Goal: Information Seeking & Learning: Learn about a topic

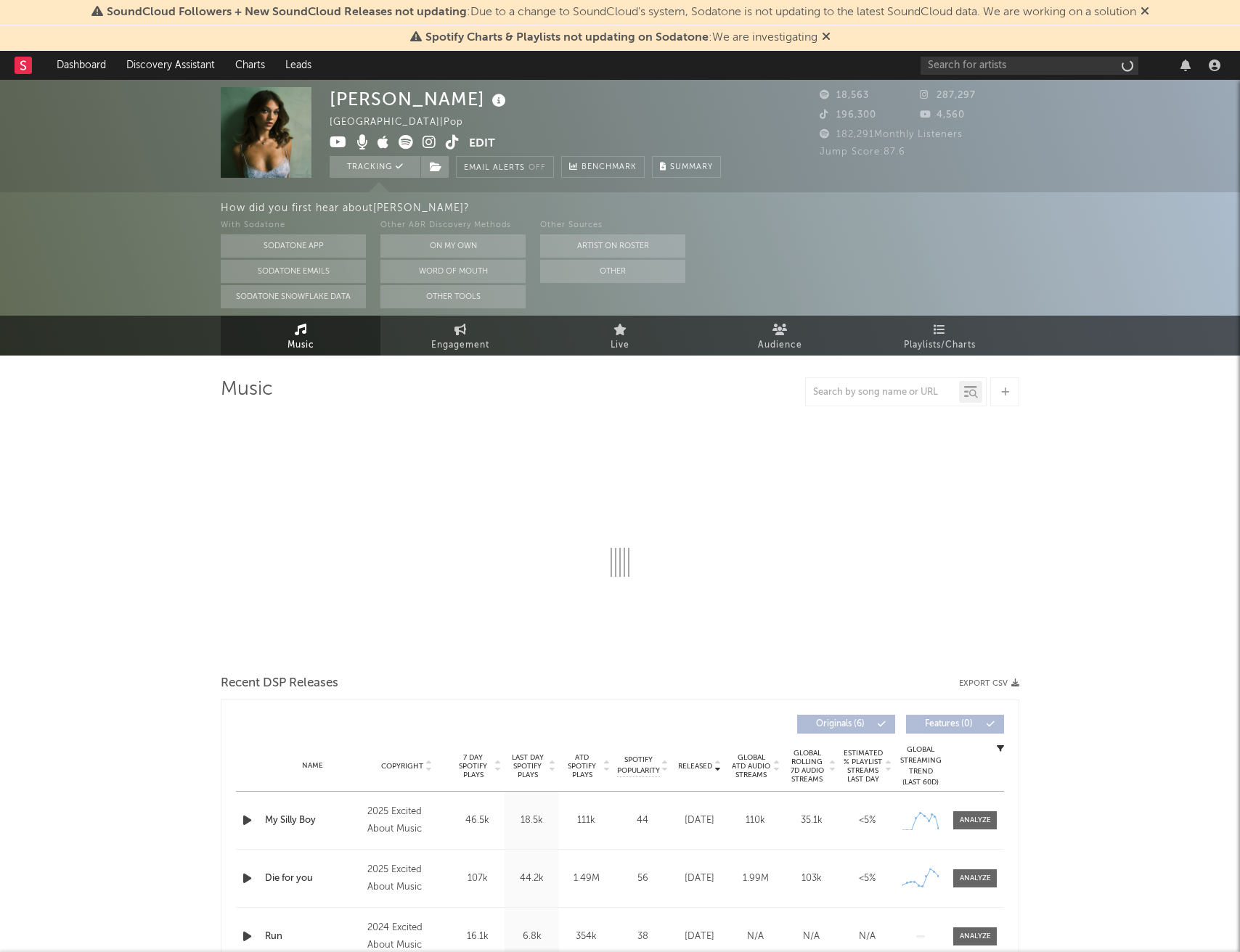
select select "1w"
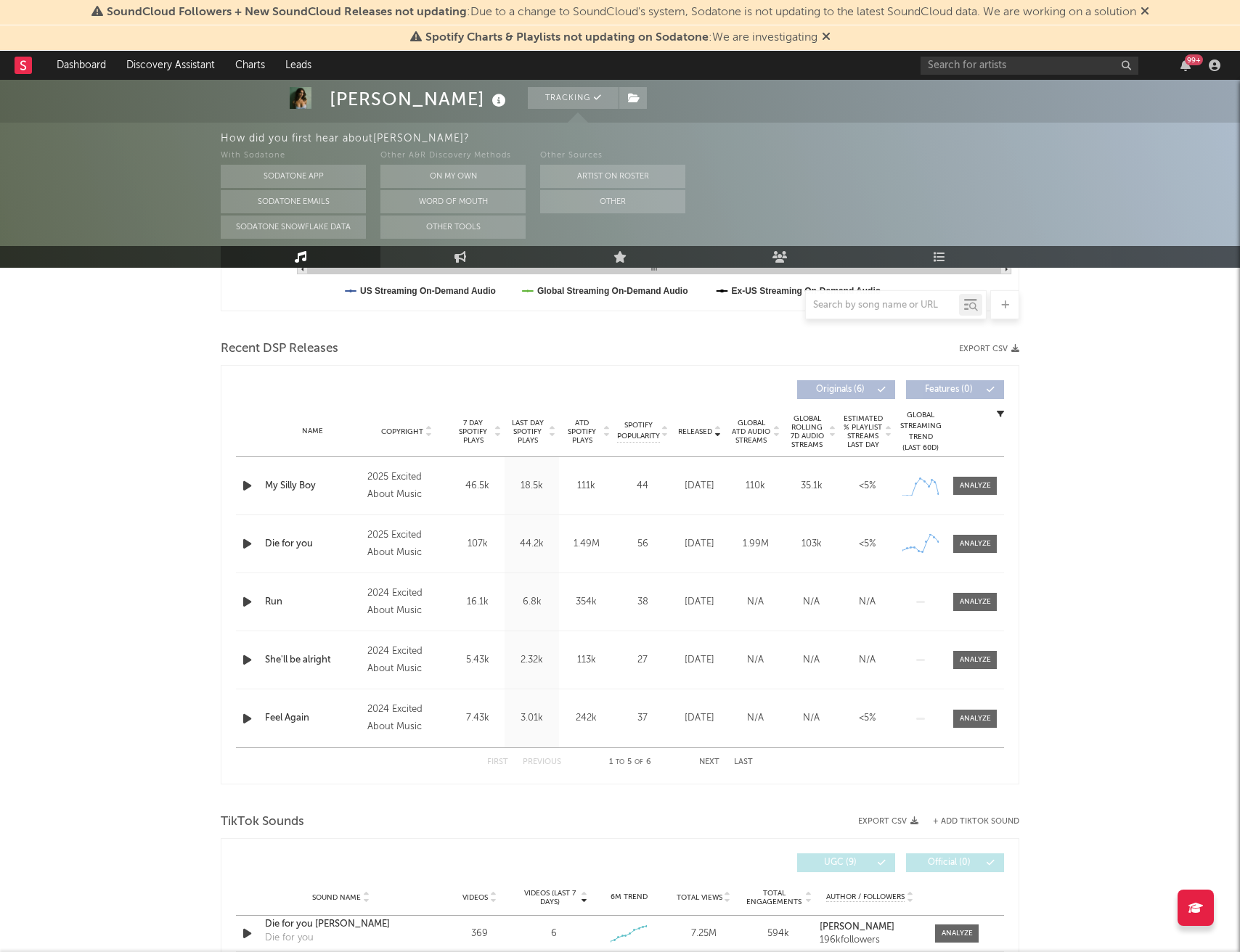
scroll to position [451, 0]
click at [971, 482] on div at bounding box center [975, 484] width 31 height 11
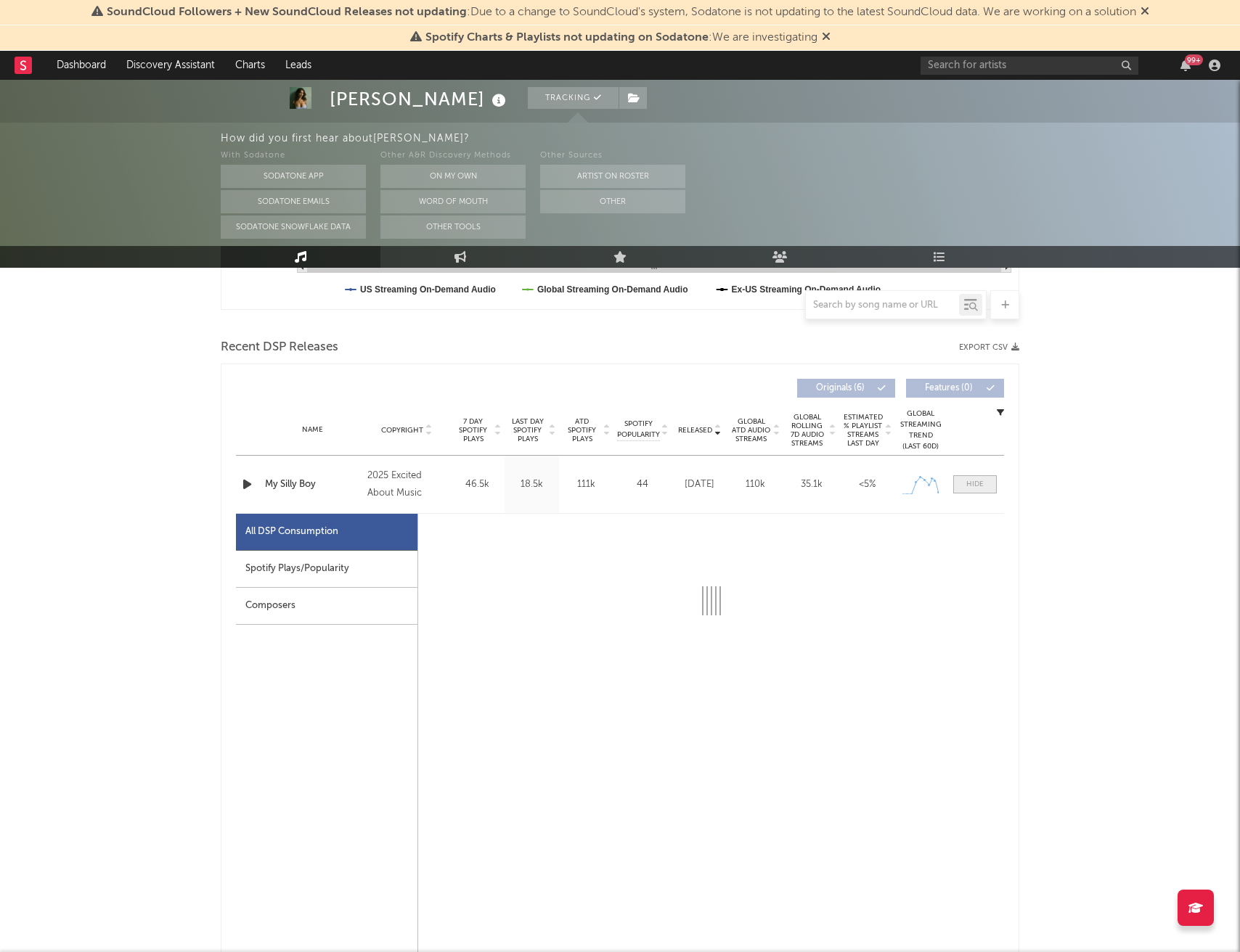
select select "1w"
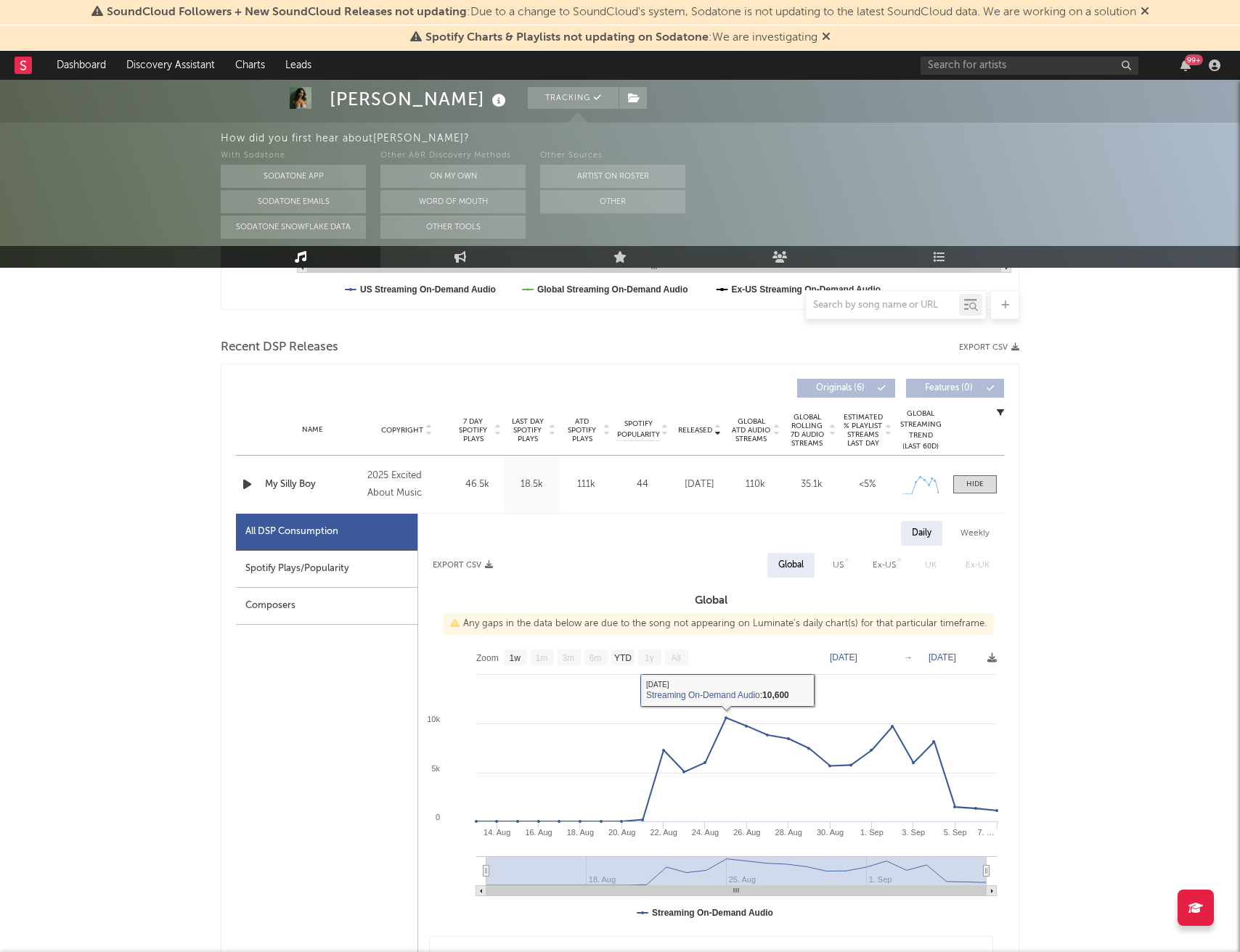
click at [387, 561] on div "Spotify Plays/Popularity" at bounding box center [327, 569] width 181 height 37
select select "1w"
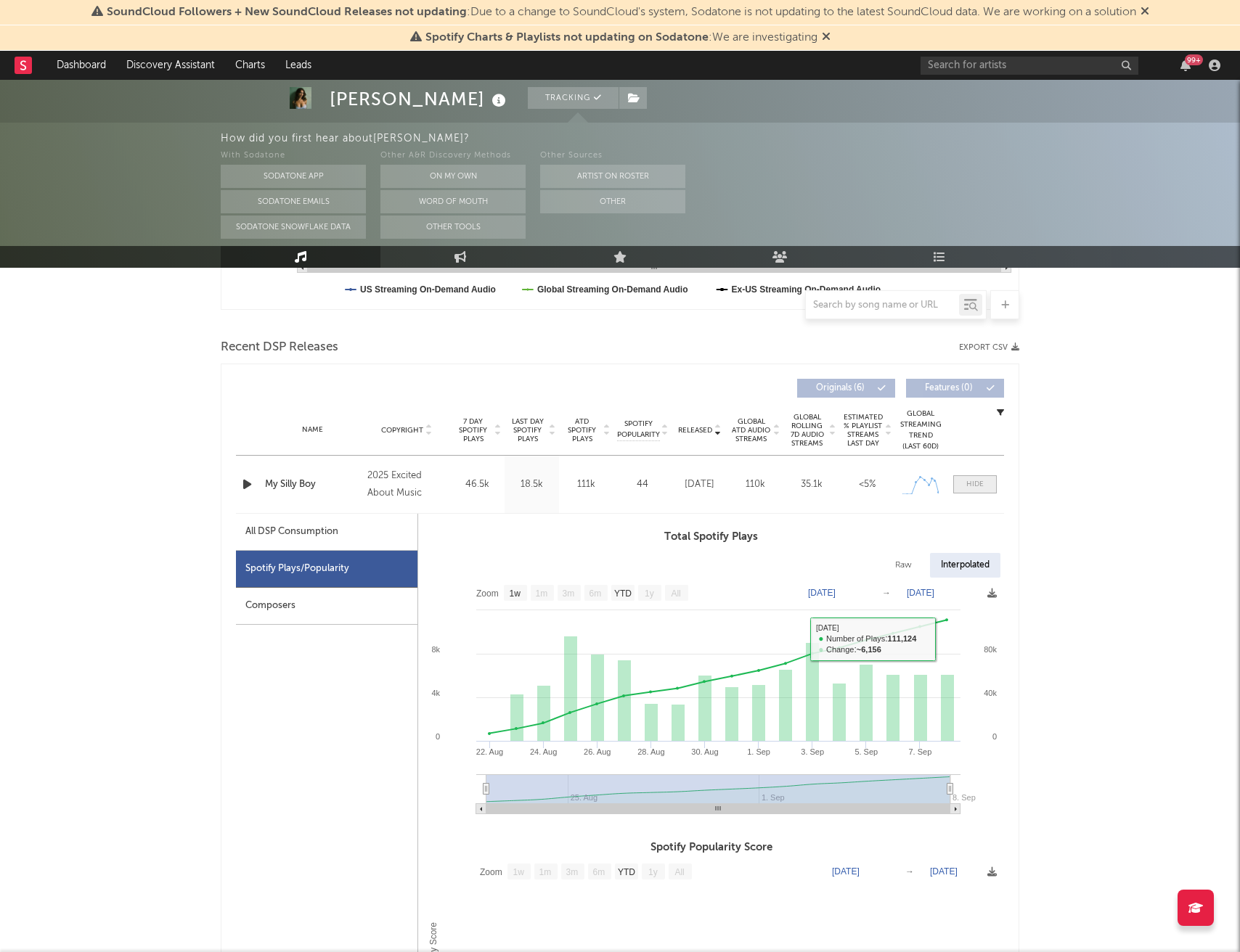
click at [977, 490] on span at bounding box center [975, 484] width 43 height 18
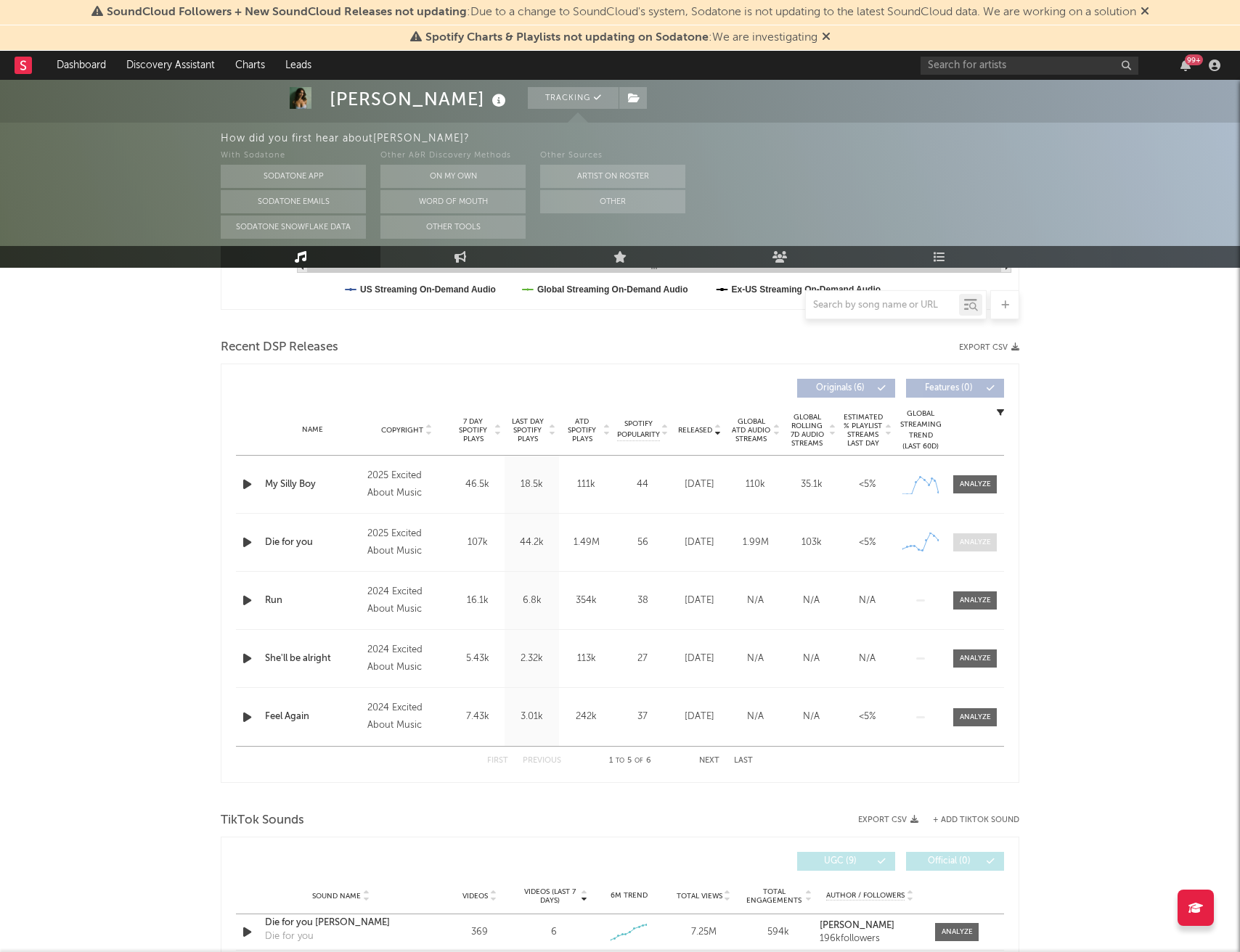
click at [976, 544] on div at bounding box center [975, 542] width 31 height 11
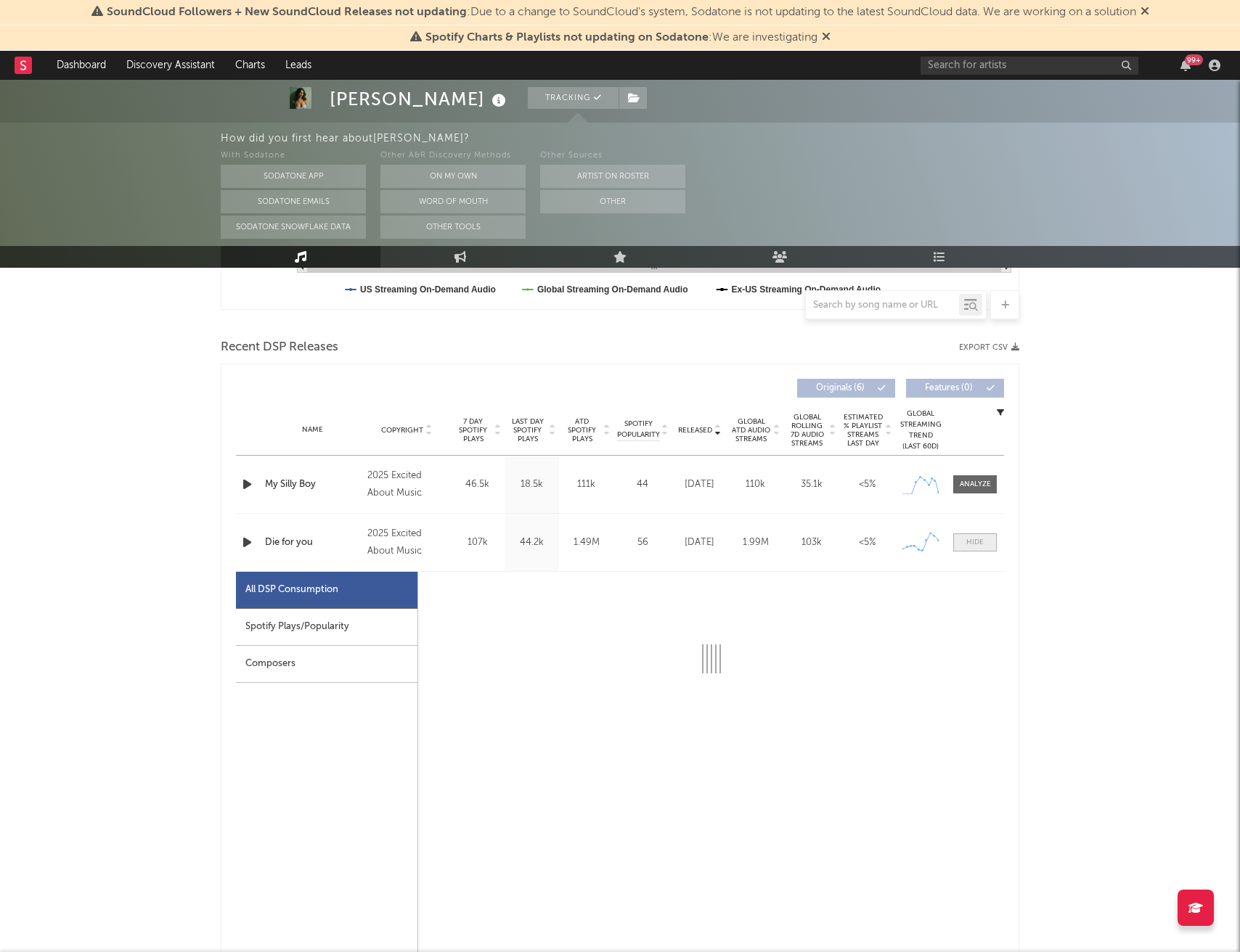
select select "1w"
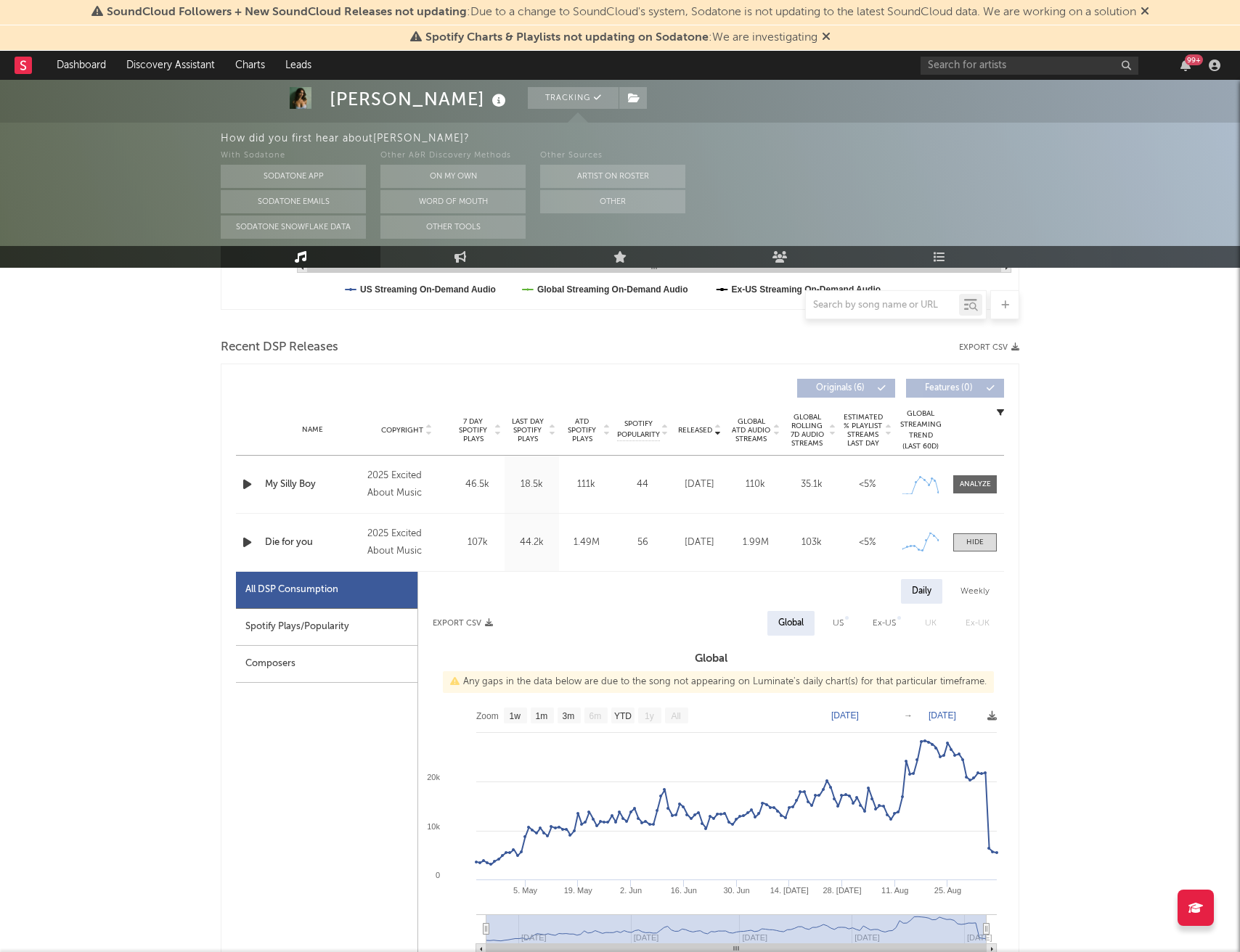
click at [310, 625] on div "Spotify Plays/Popularity" at bounding box center [327, 627] width 181 height 37
select select "1w"
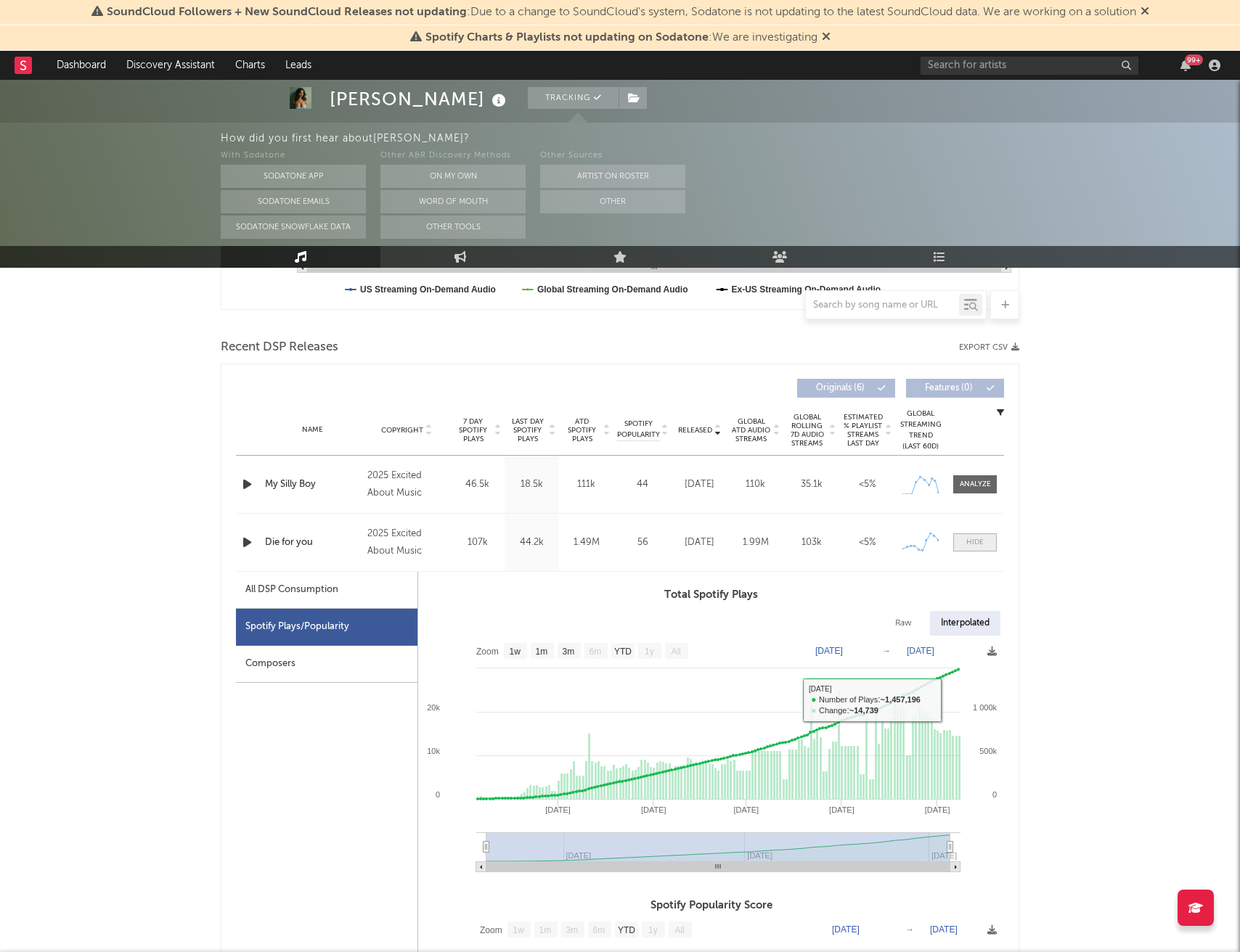
click at [981, 545] on div at bounding box center [974, 542] width 17 height 11
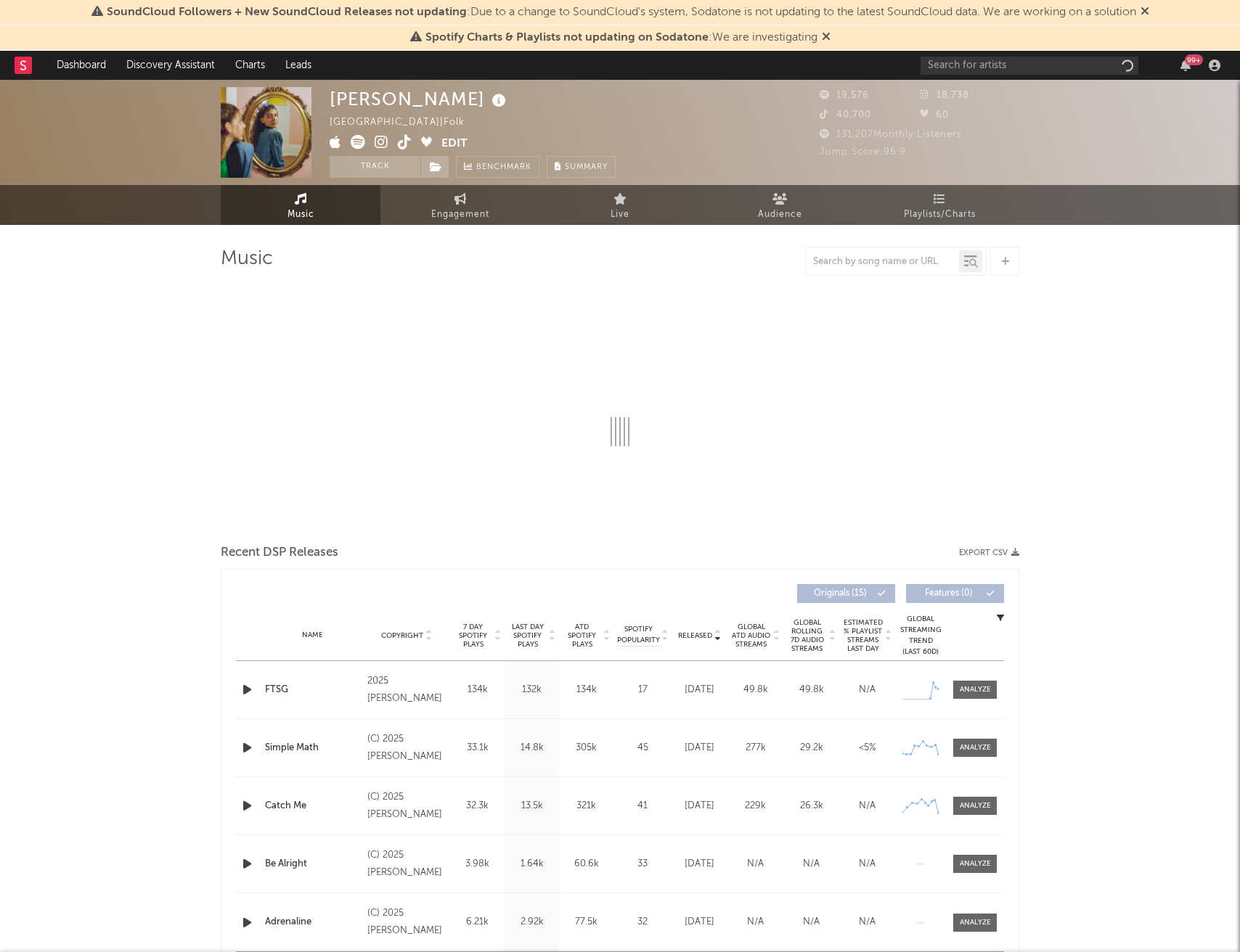
select select "6m"
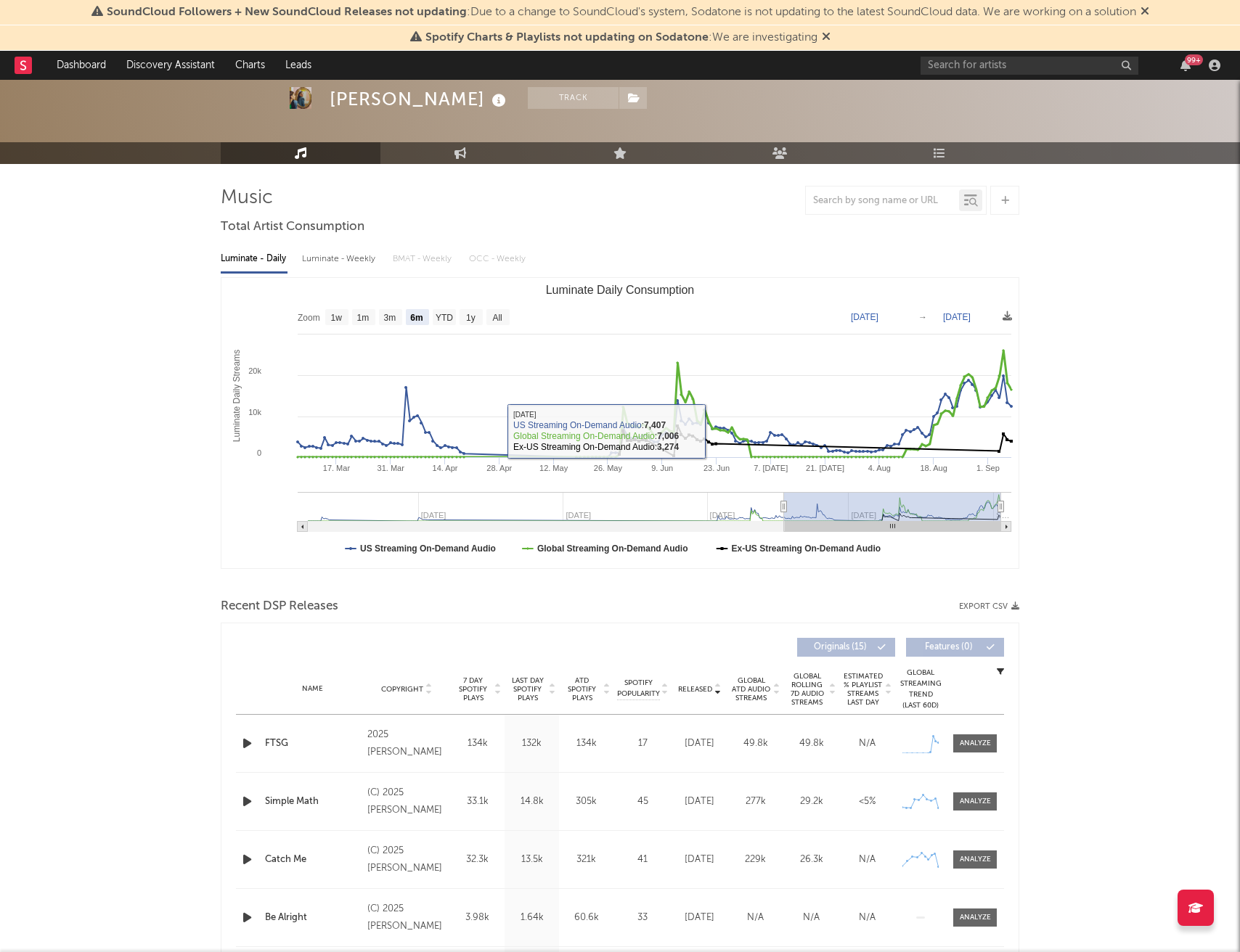
scroll to position [64, 0]
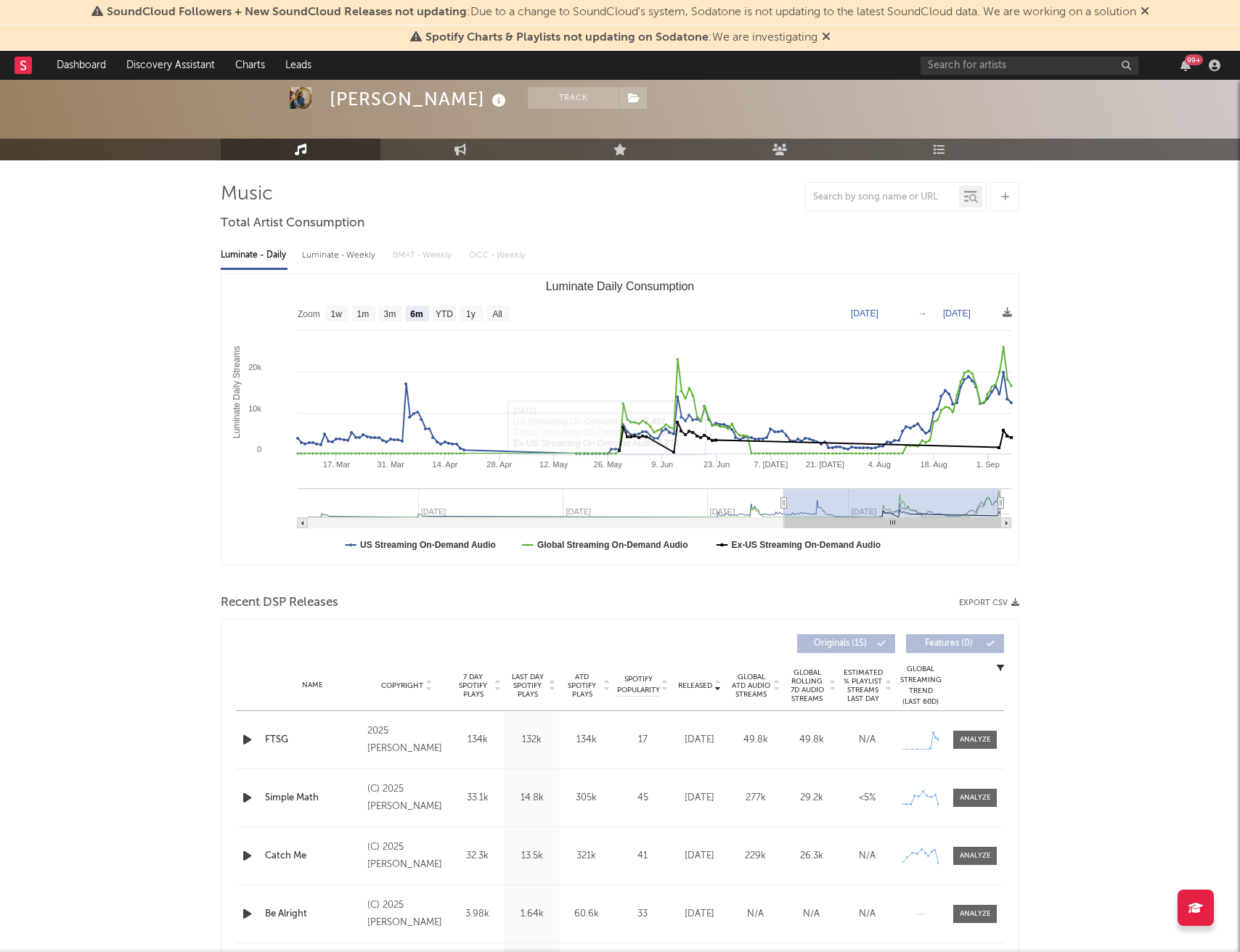
click at [992, 752] on div "Name FTSG Copyright 2025 Emma Andersen Label Emma Andersen Album Names FTSG Com…" at bounding box center [620, 739] width 768 height 57
click at [984, 742] on div at bounding box center [975, 739] width 31 height 11
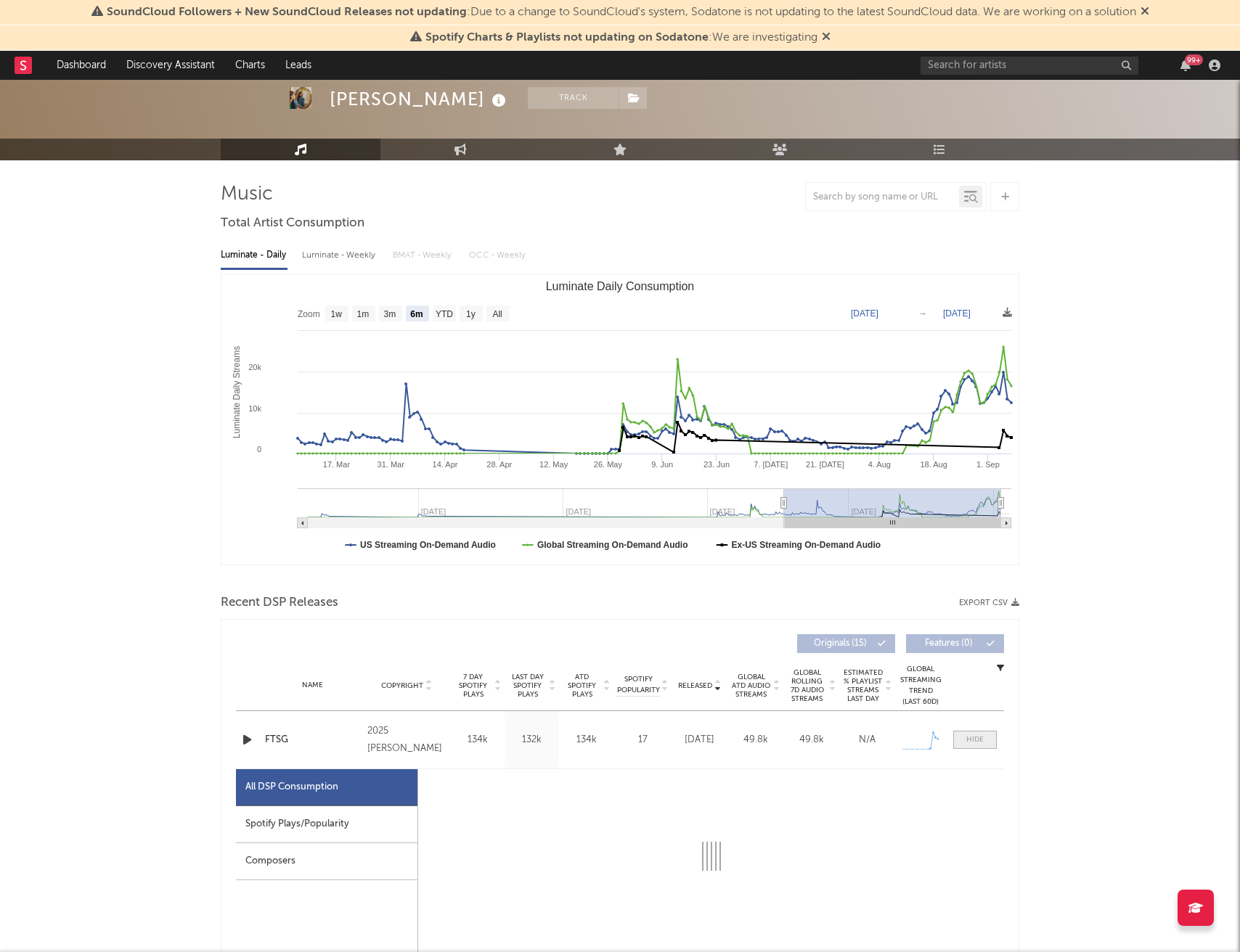
select select "1w"
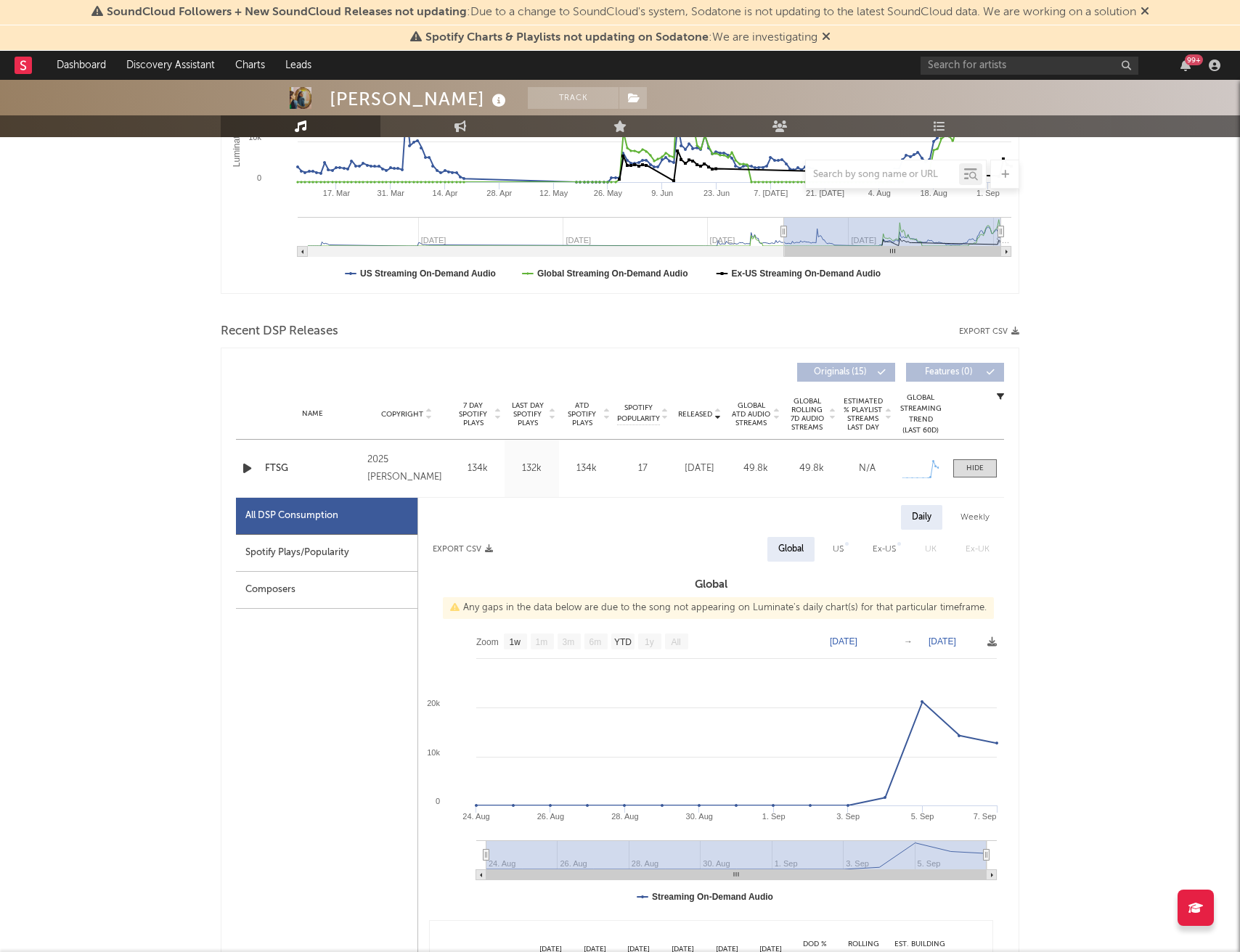
scroll to position [344, 0]
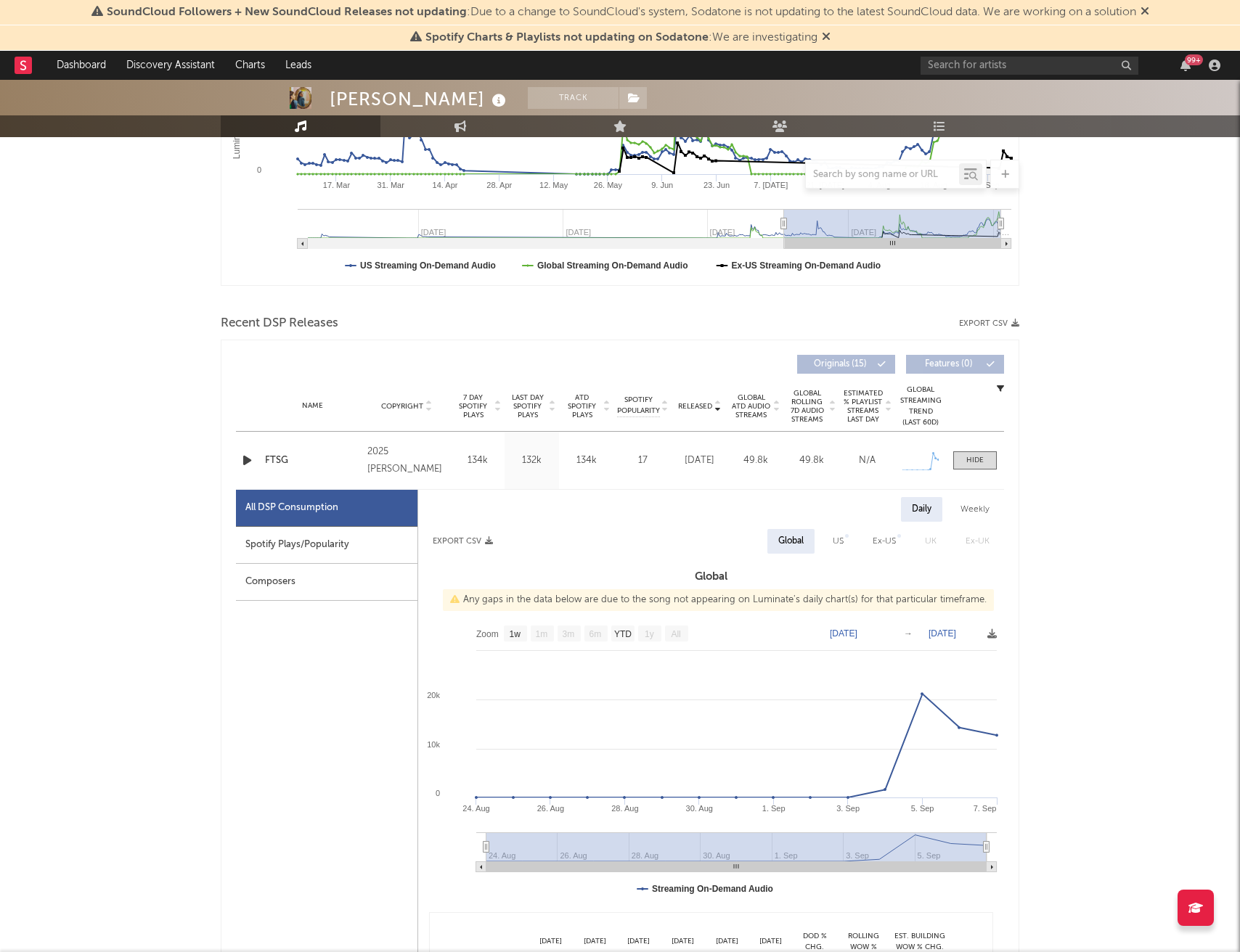
click at [837, 541] on div "US" at bounding box center [838, 541] width 11 height 17
select select "1w"
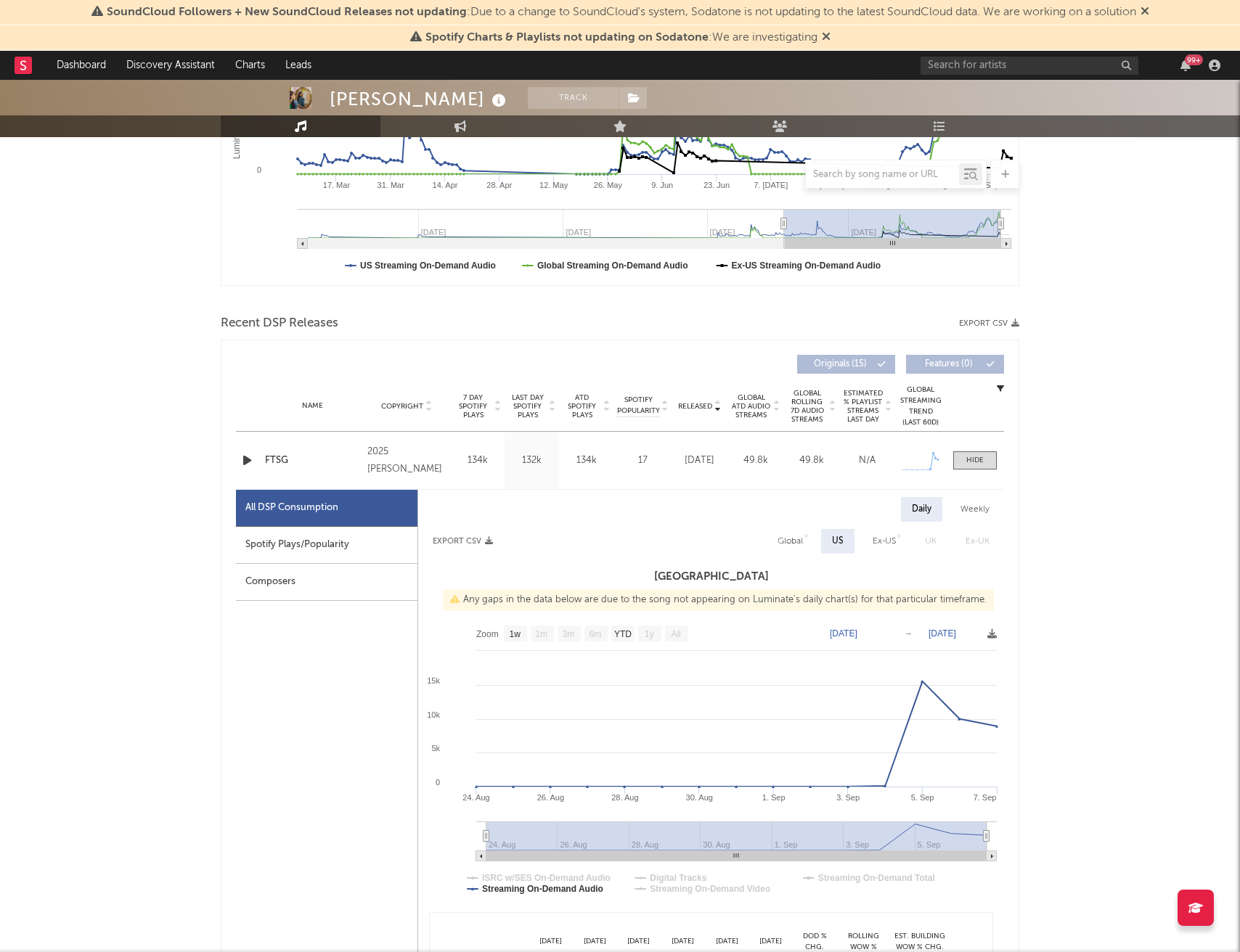
click at [369, 547] on div "Spotify Plays/Popularity" at bounding box center [327, 545] width 181 height 37
select select "1w"
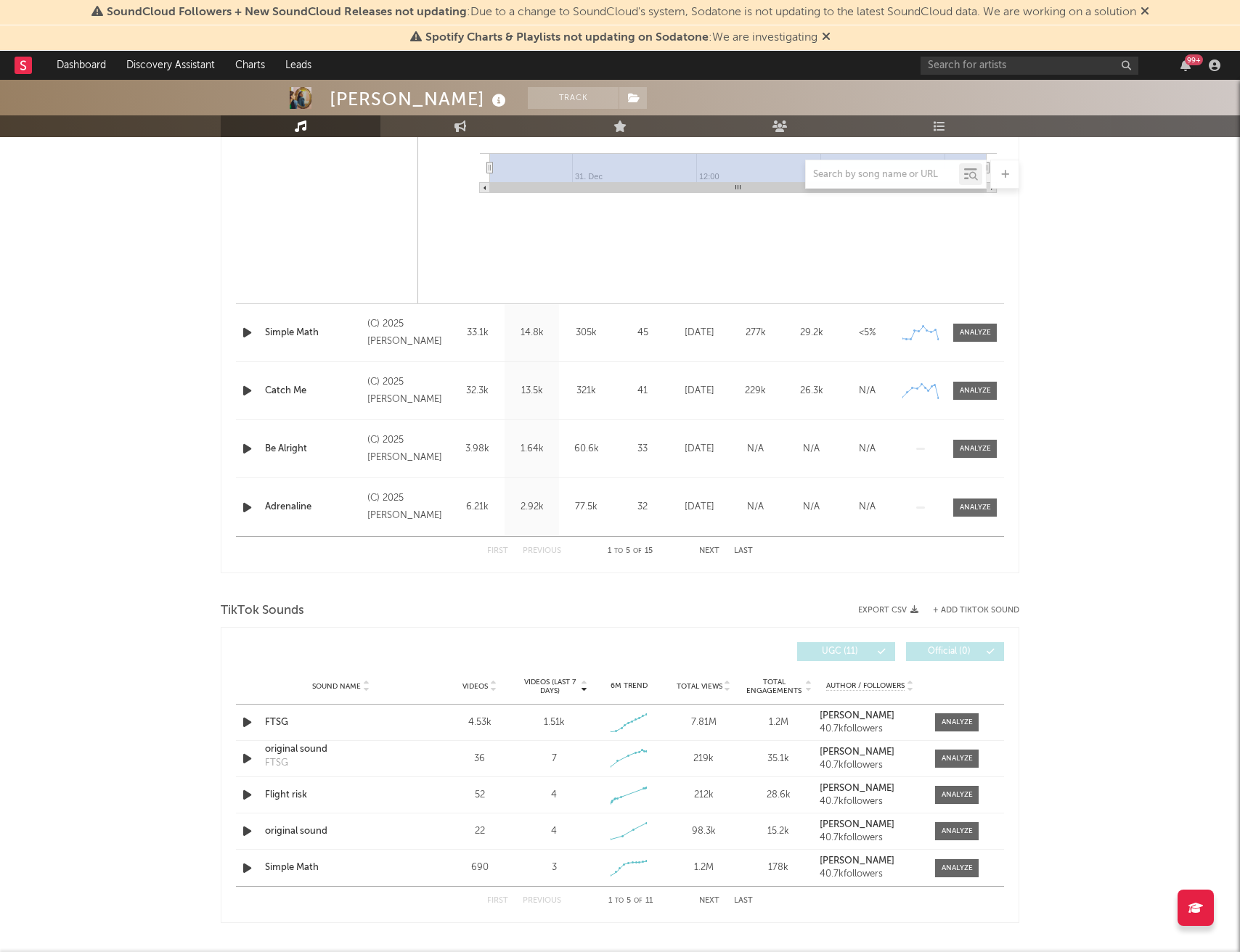
scroll to position [1297, 0]
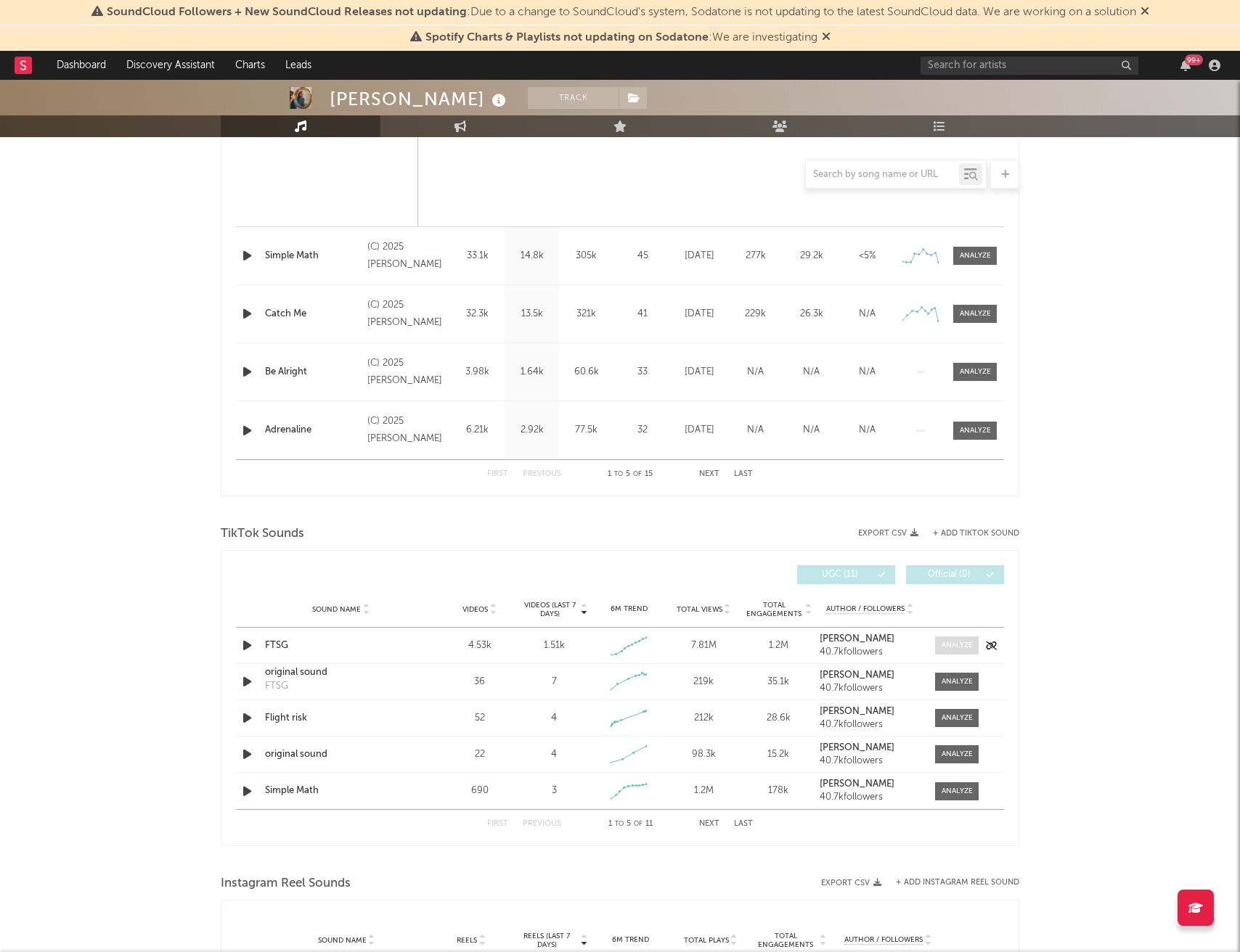
click at [953, 645] on div at bounding box center [957, 645] width 31 height 11
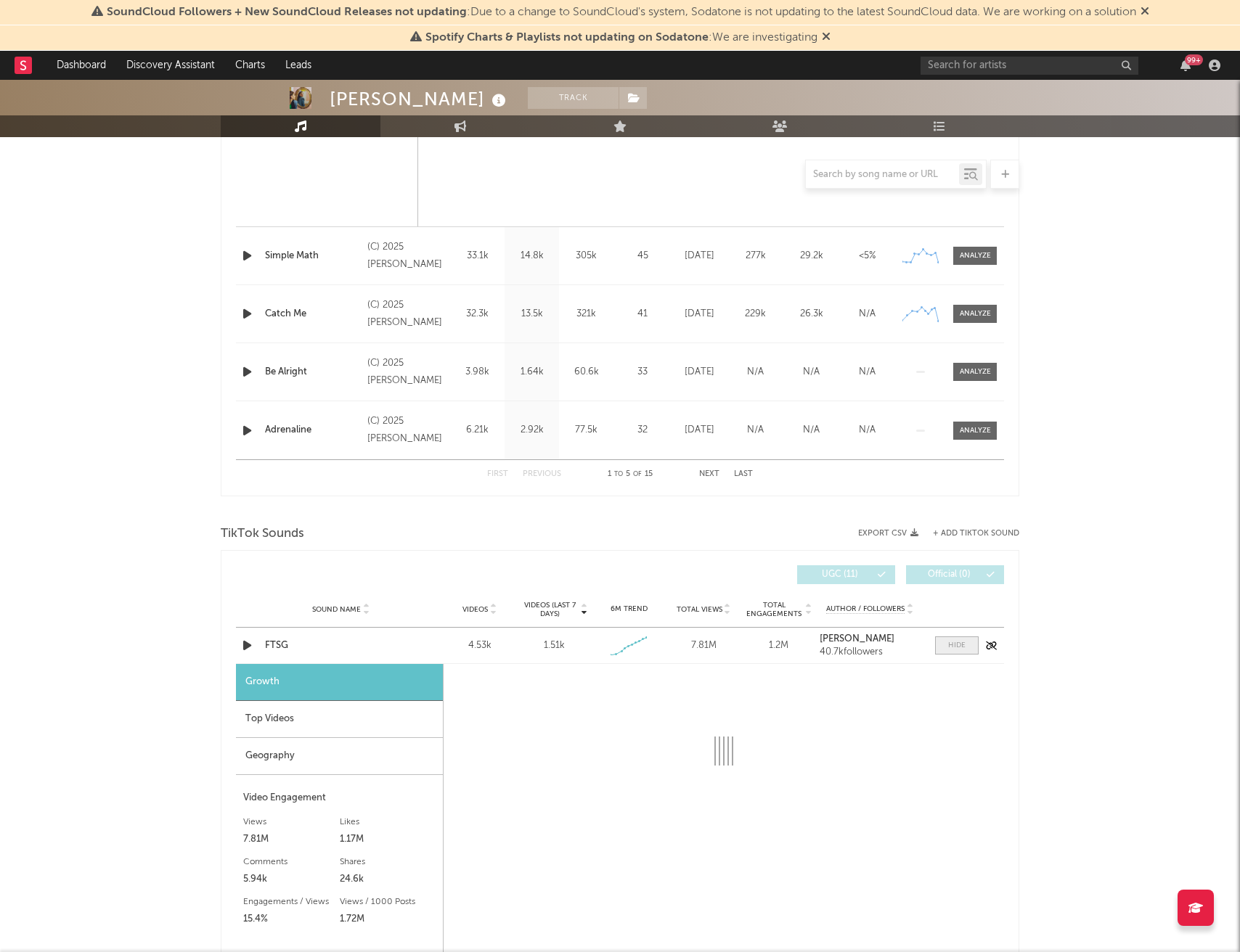
select select "1w"
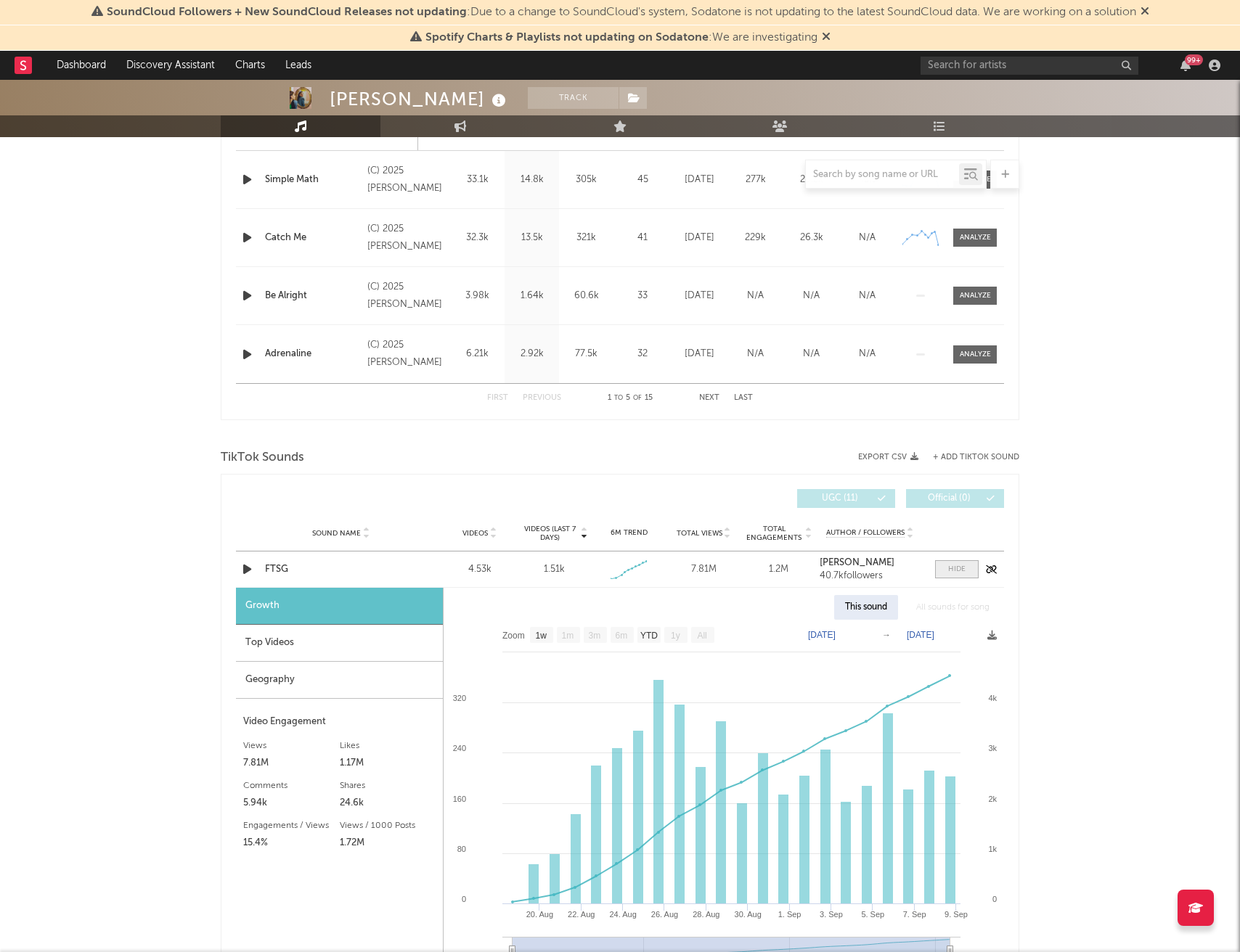
scroll to position [1383, 0]
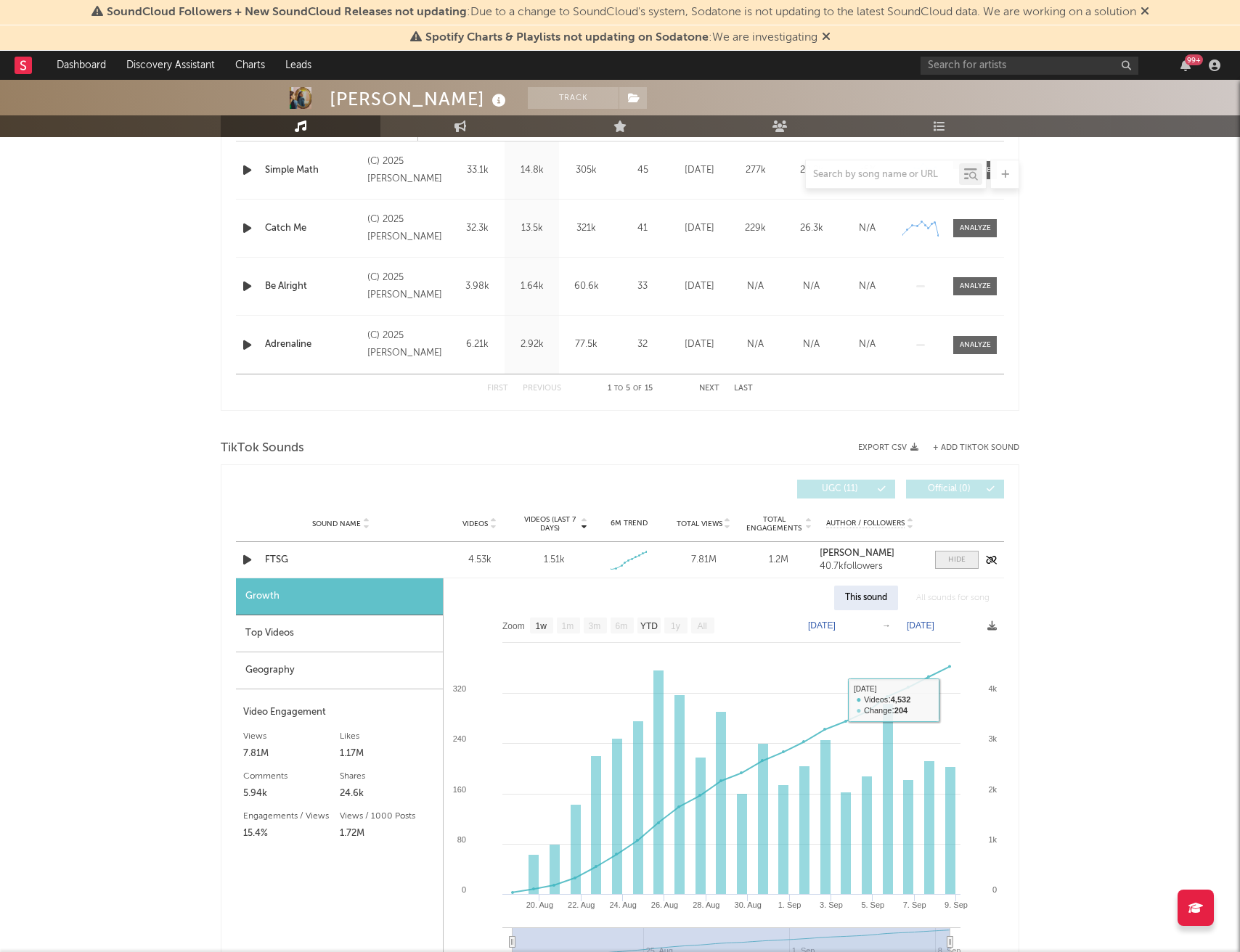
click at [952, 561] on div at bounding box center [956, 560] width 17 height 11
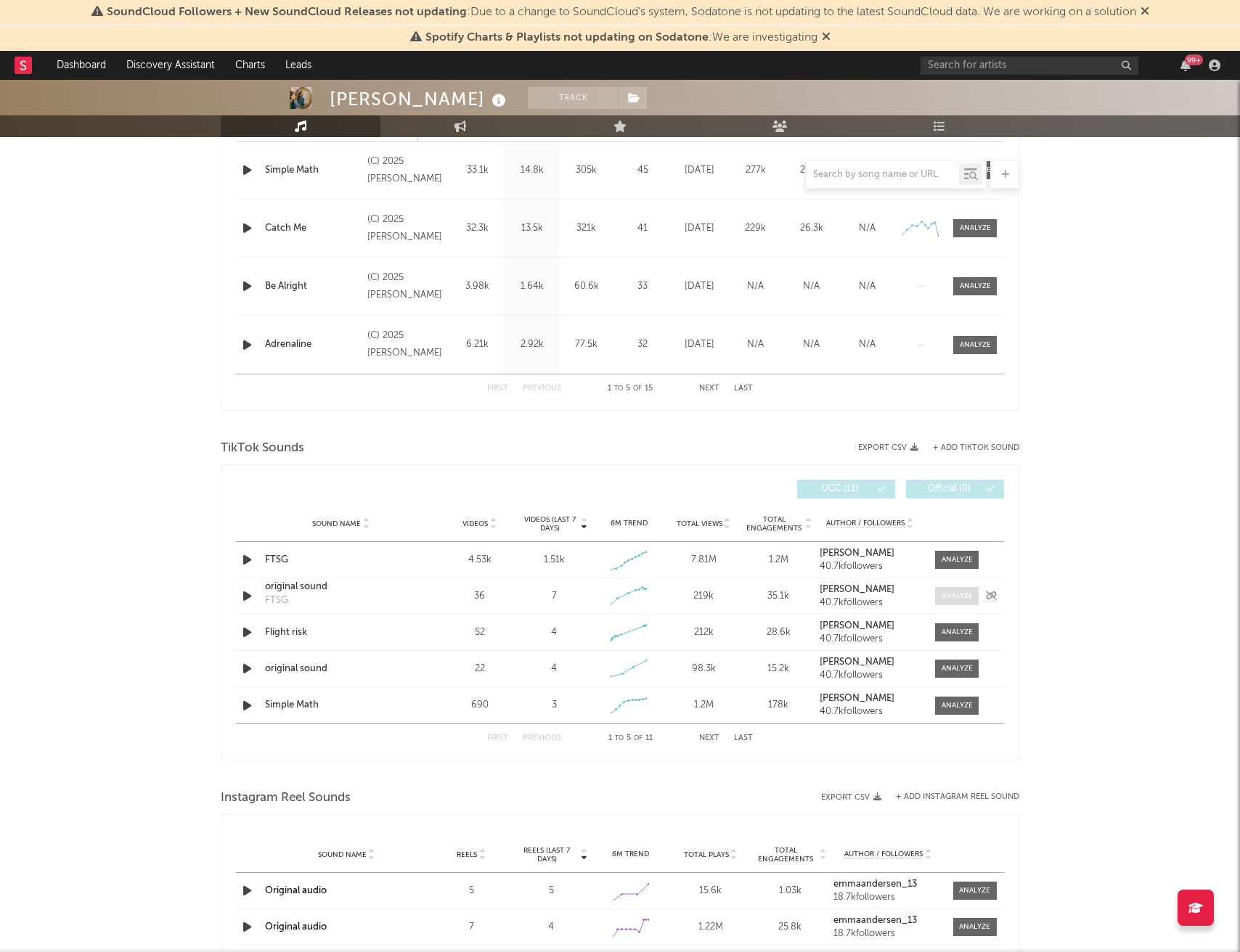
click at [951, 600] on div at bounding box center [957, 596] width 31 height 11
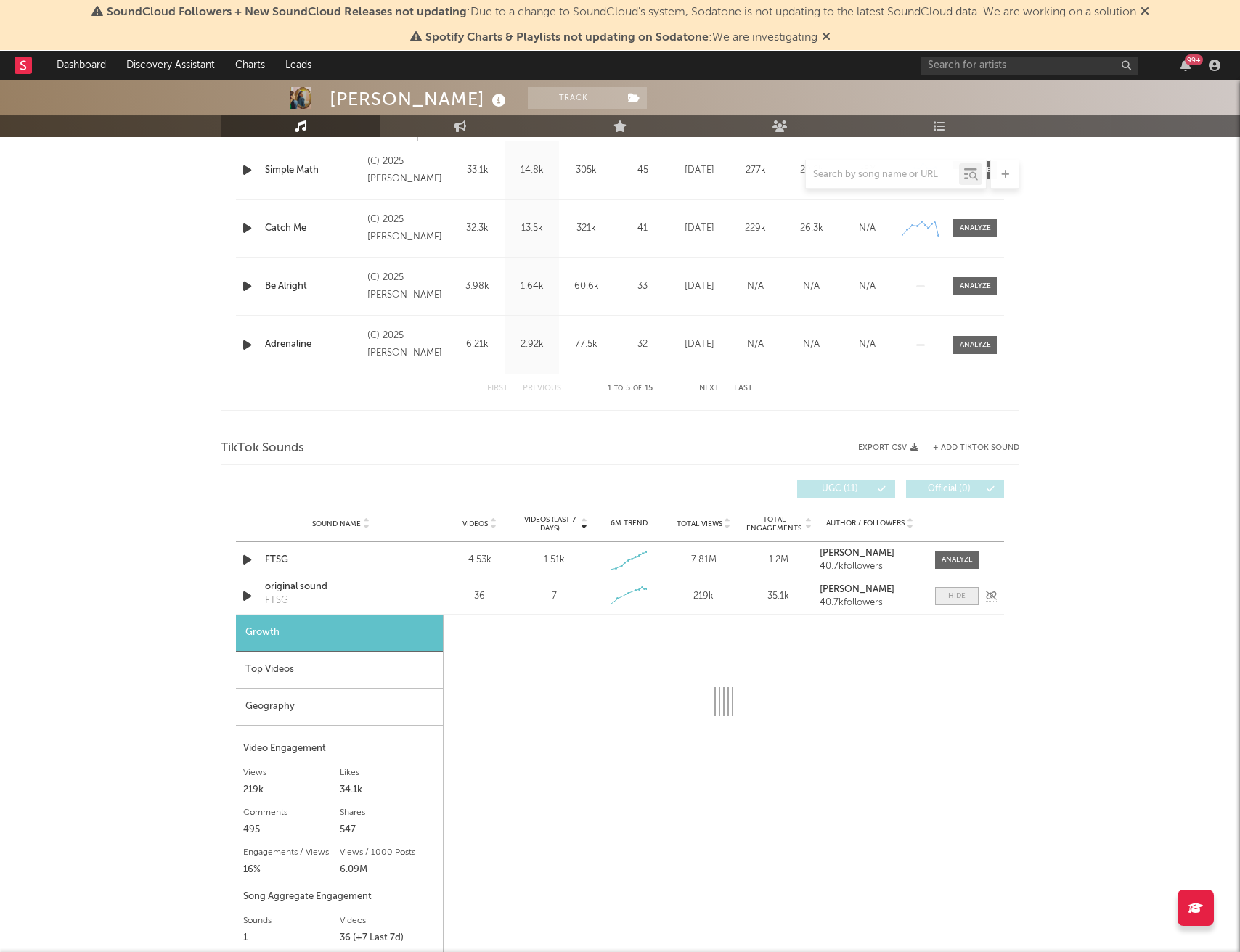
select select "1w"
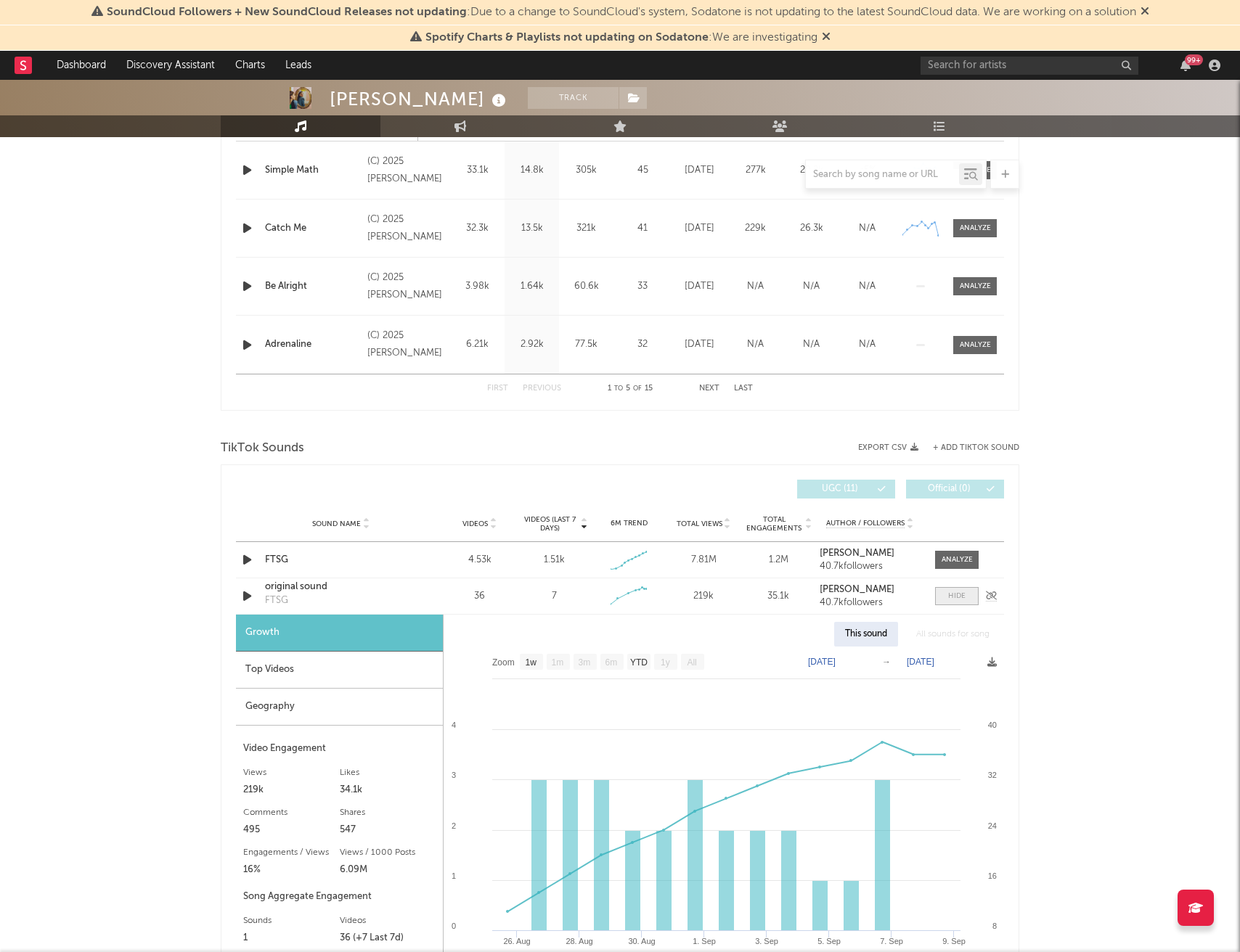
click at [951, 600] on div at bounding box center [956, 596] width 17 height 11
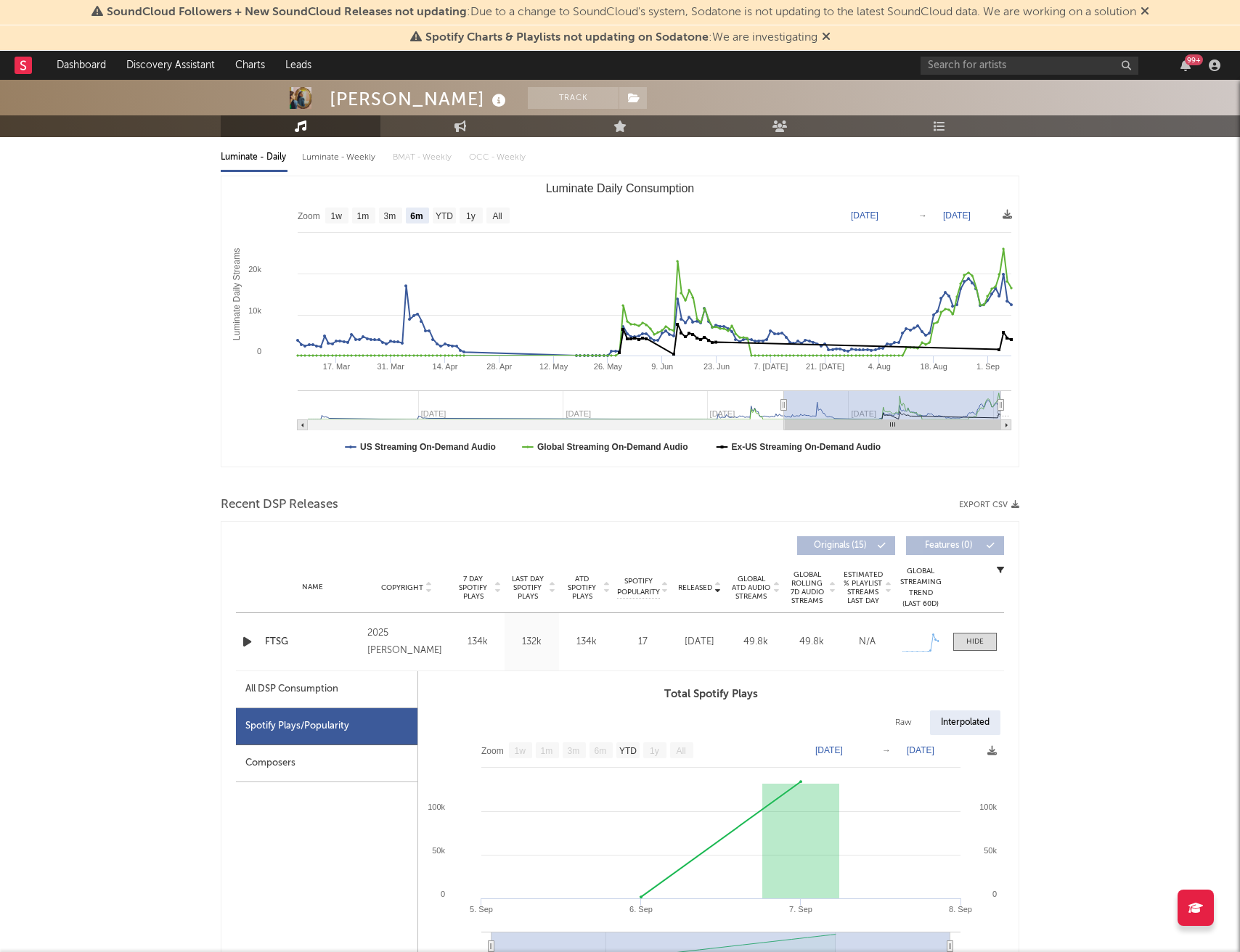
scroll to position [0, 0]
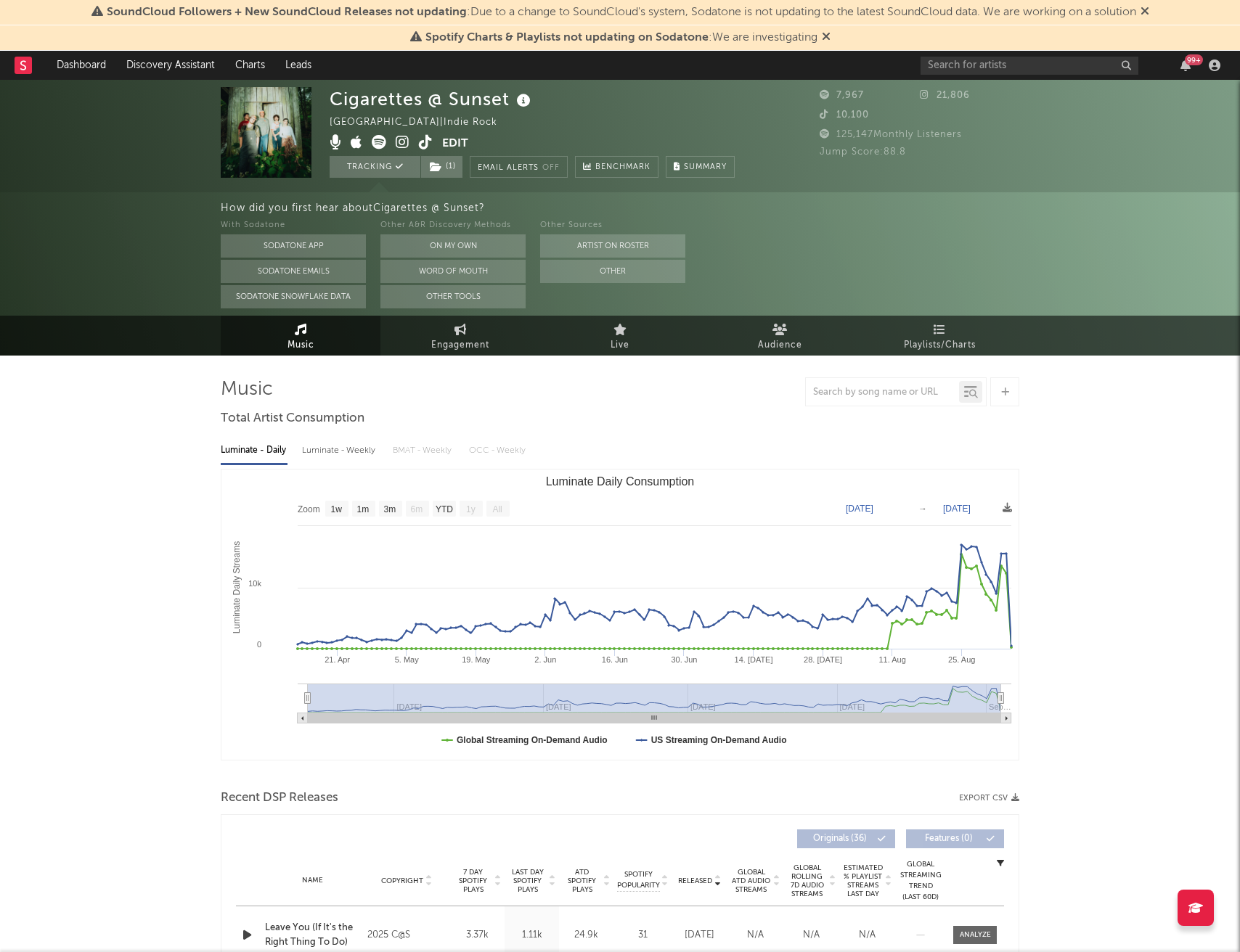
select select "1w"
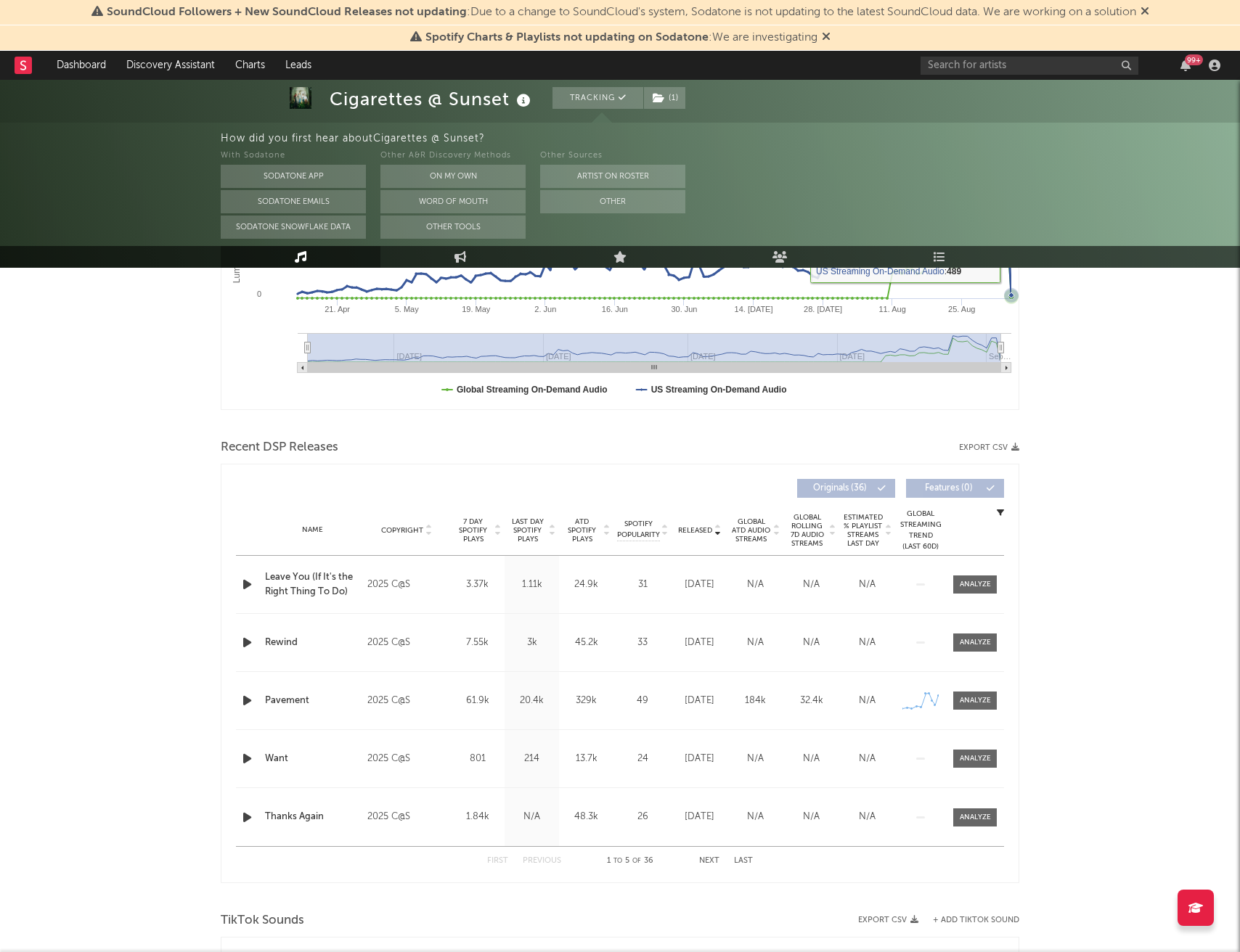
scroll to position [466, 0]
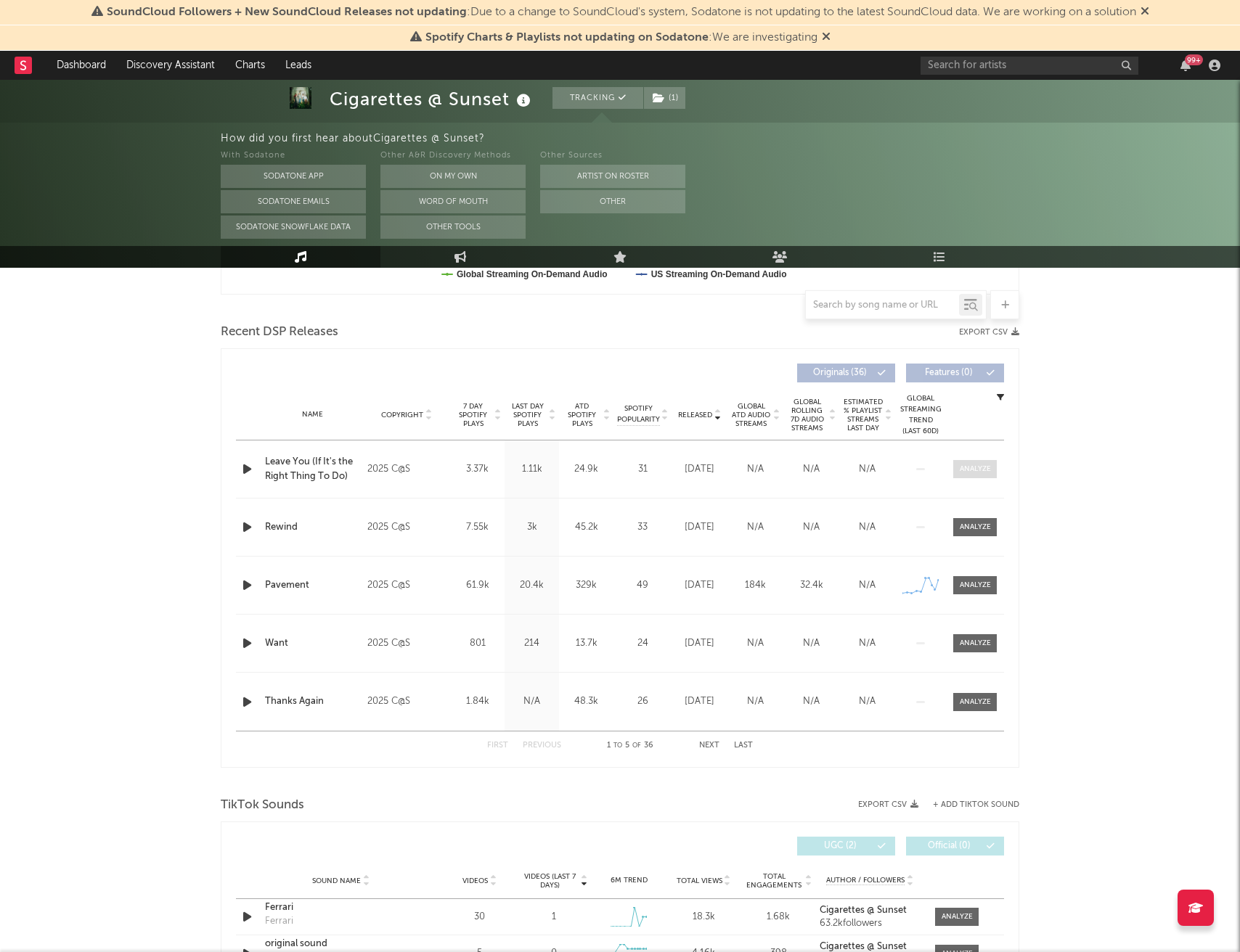
click at [969, 472] on div at bounding box center [975, 469] width 31 height 11
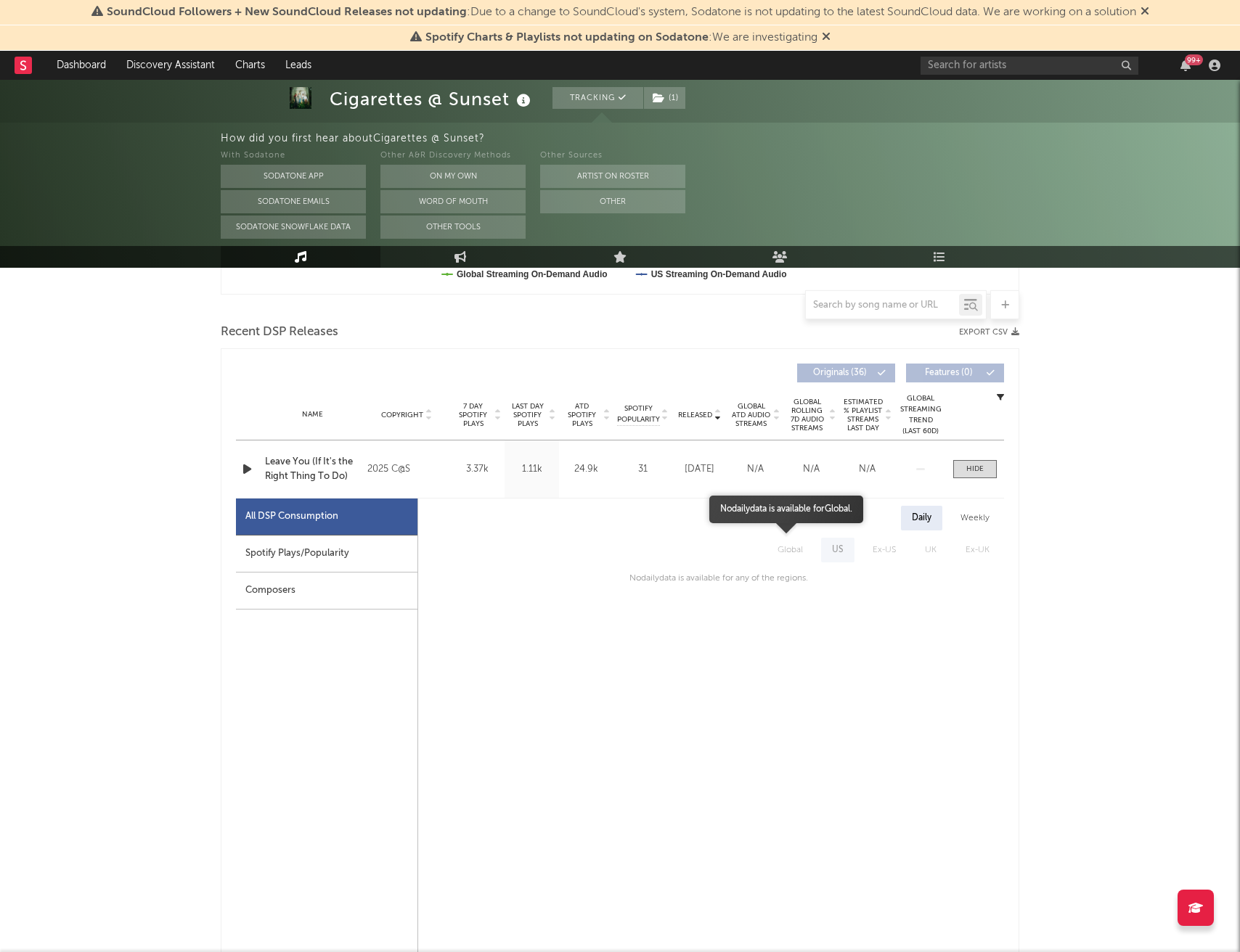
click at [793, 548] on span "Global" at bounding box center [790, 549] width 54 height 24
click at [984, 471] on span at bounding box center [975, 469] width 43 height 18
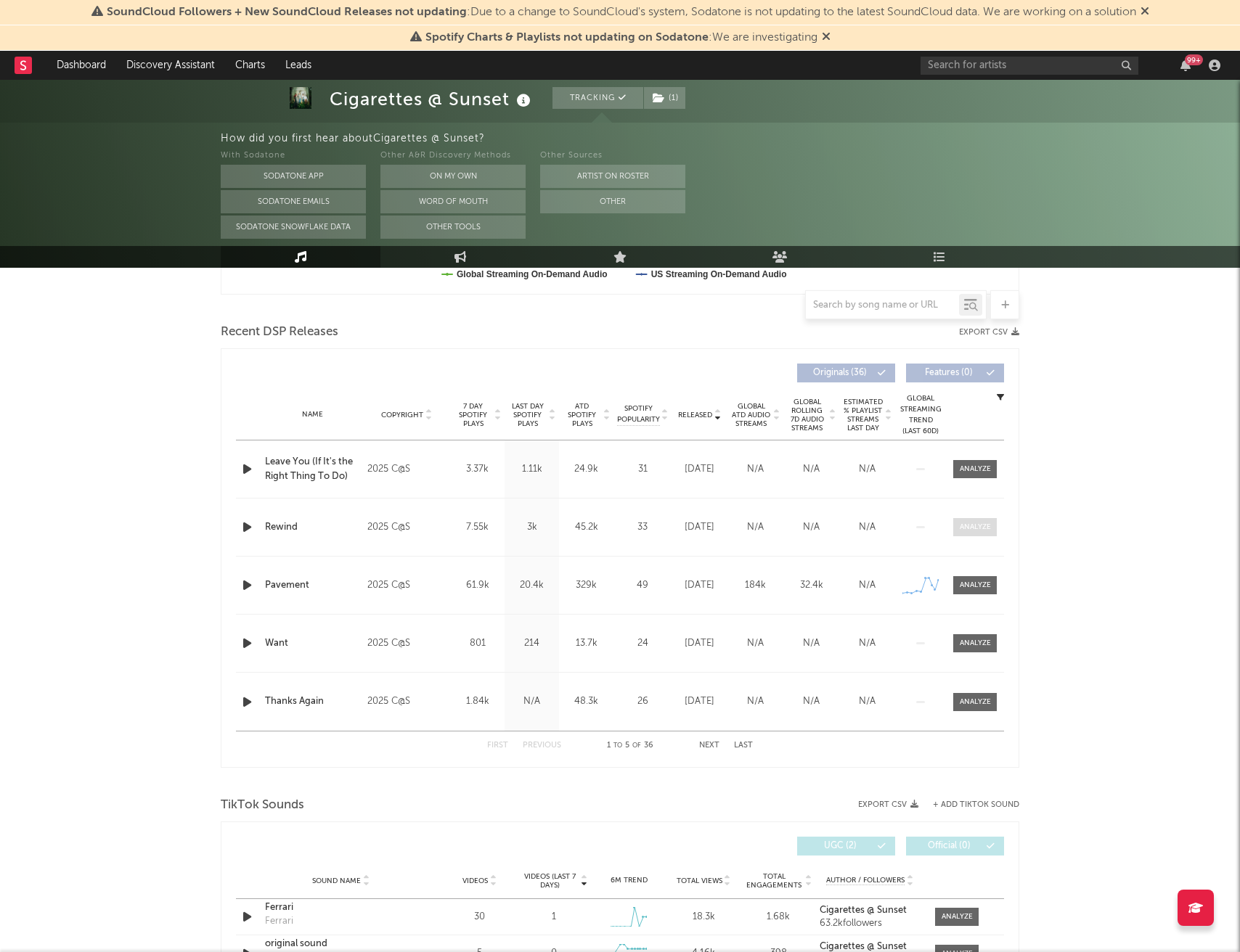
click at [964, 526] on div at bounding box center [975, 528] width 31 height 11
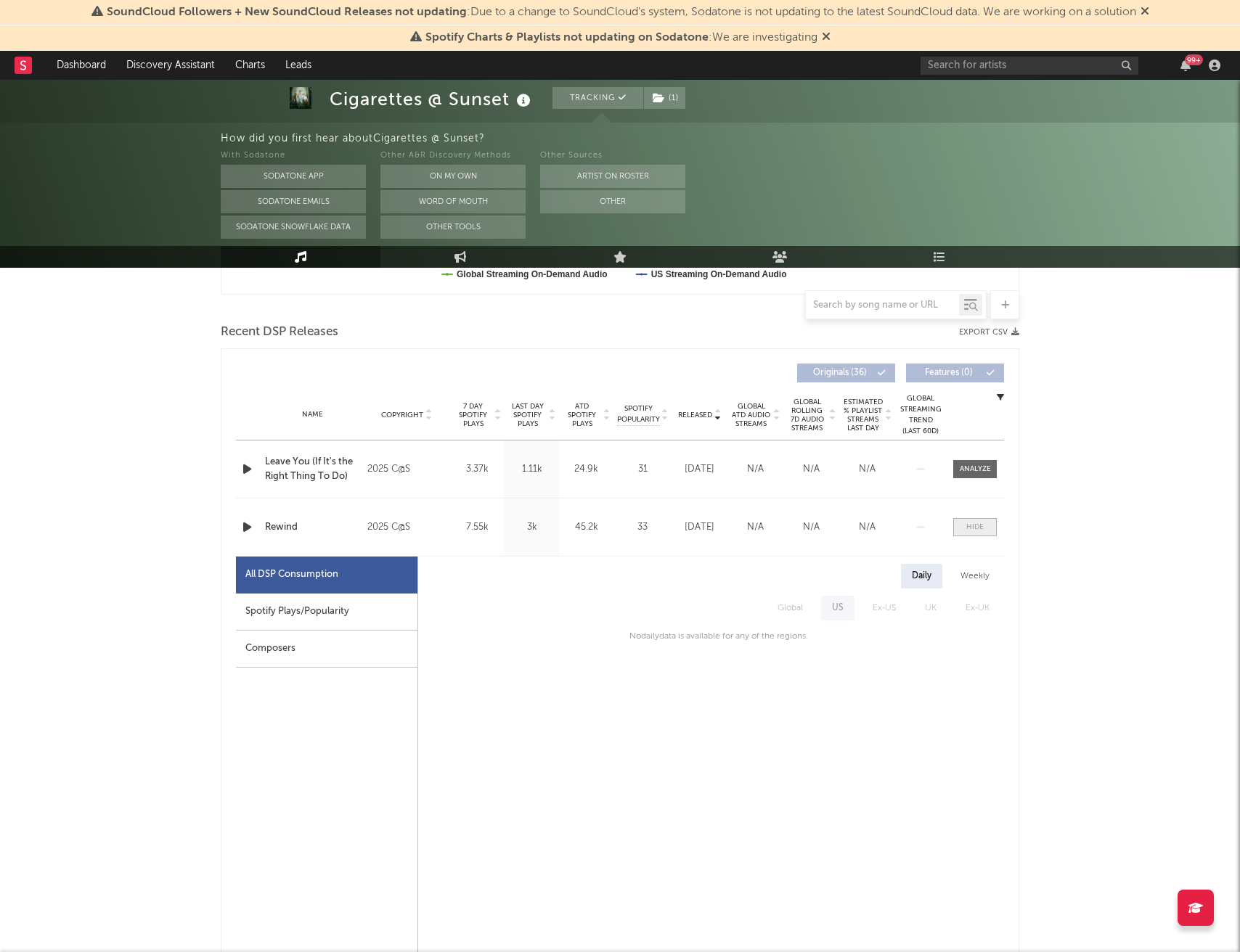
click at [964, 526] on span at bounding box center [975, 528] width 43 height 18
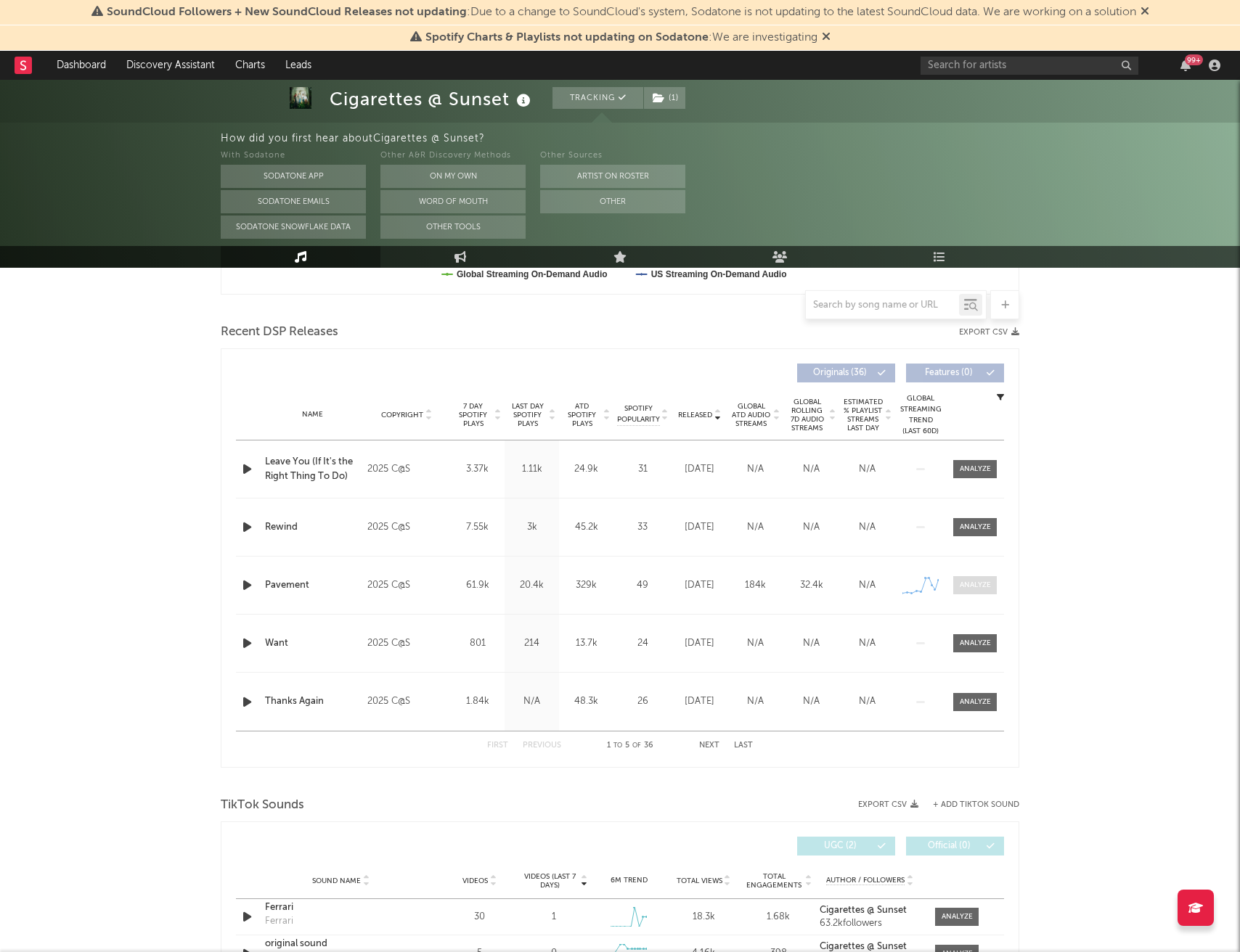
click at [962, 587] on div at bounding box center [975, 585] width 31 height 11
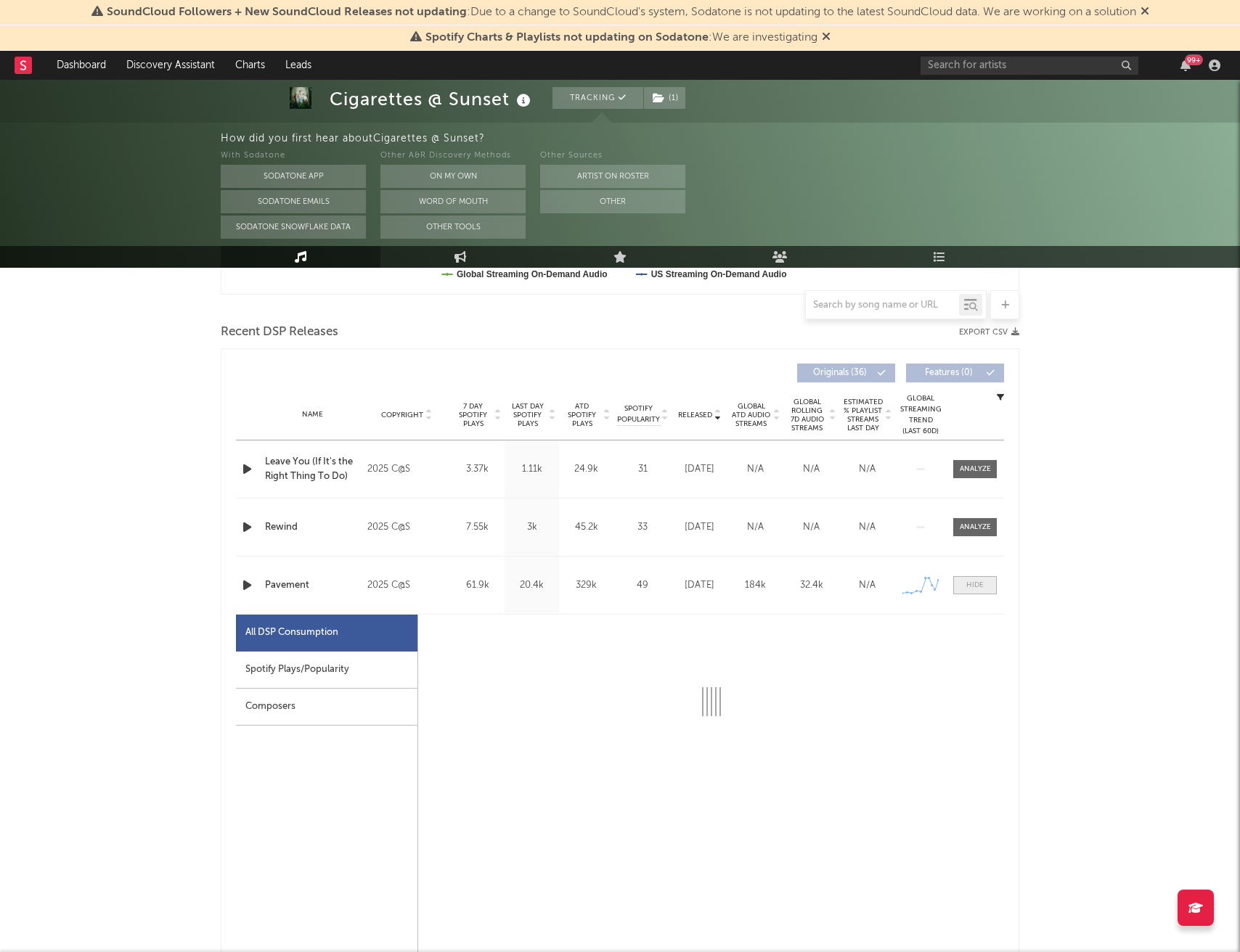
select select "1w"
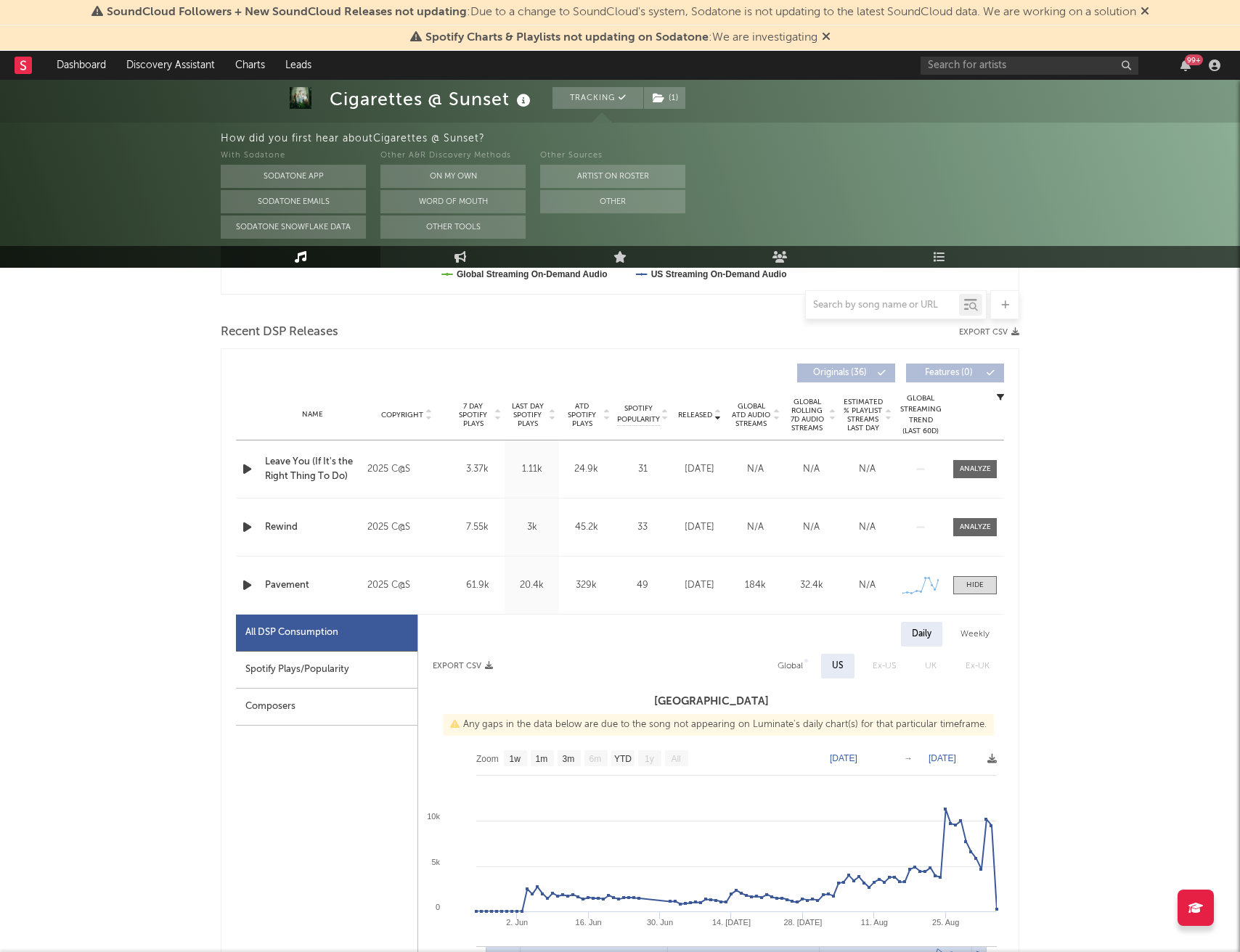
click at [377, 682] on div "Spotify Plays/Popularity" at bounding box center [327, 670] width 181 height 37
select select "1w"
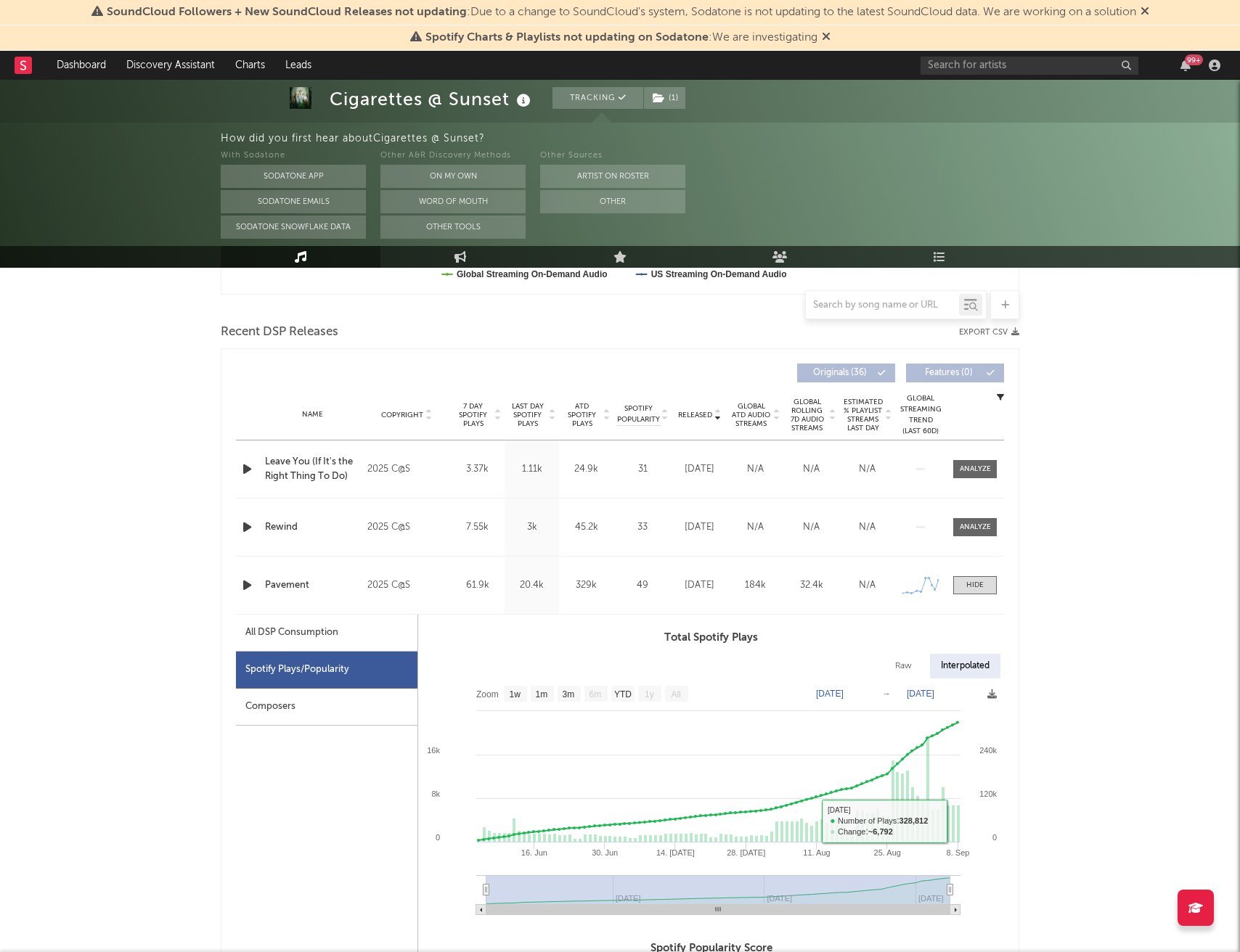
click at [980, 600] on div "Name Pavement Copyright 2025 C@S Label Cigarettes @ Sunset Album Names Pavement…" at bounding box center [620, 585] width 768 height 57
click at [980, 591] on span at bounding box center [975, 585] width 43 height 18
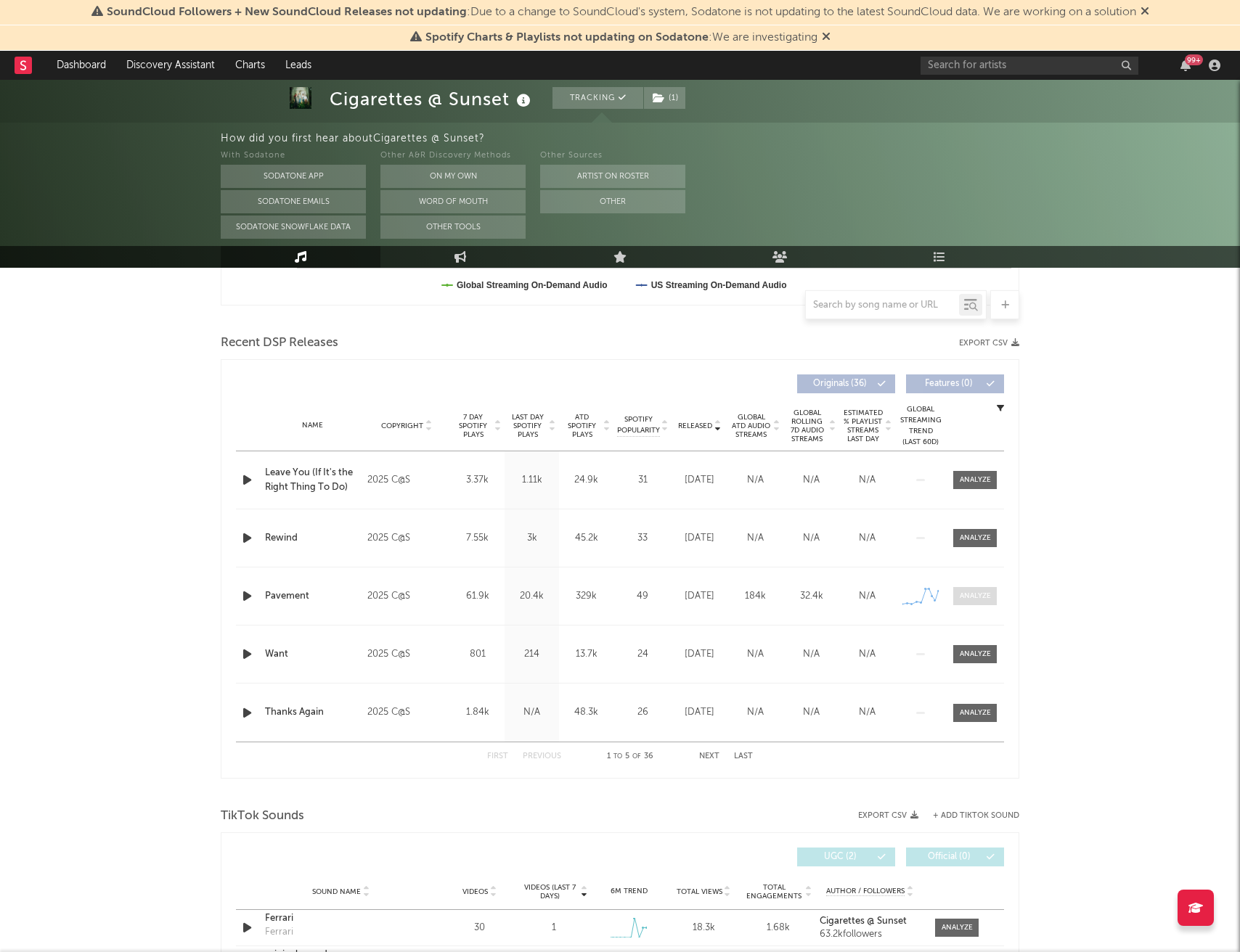
scroll to position [0, 0]
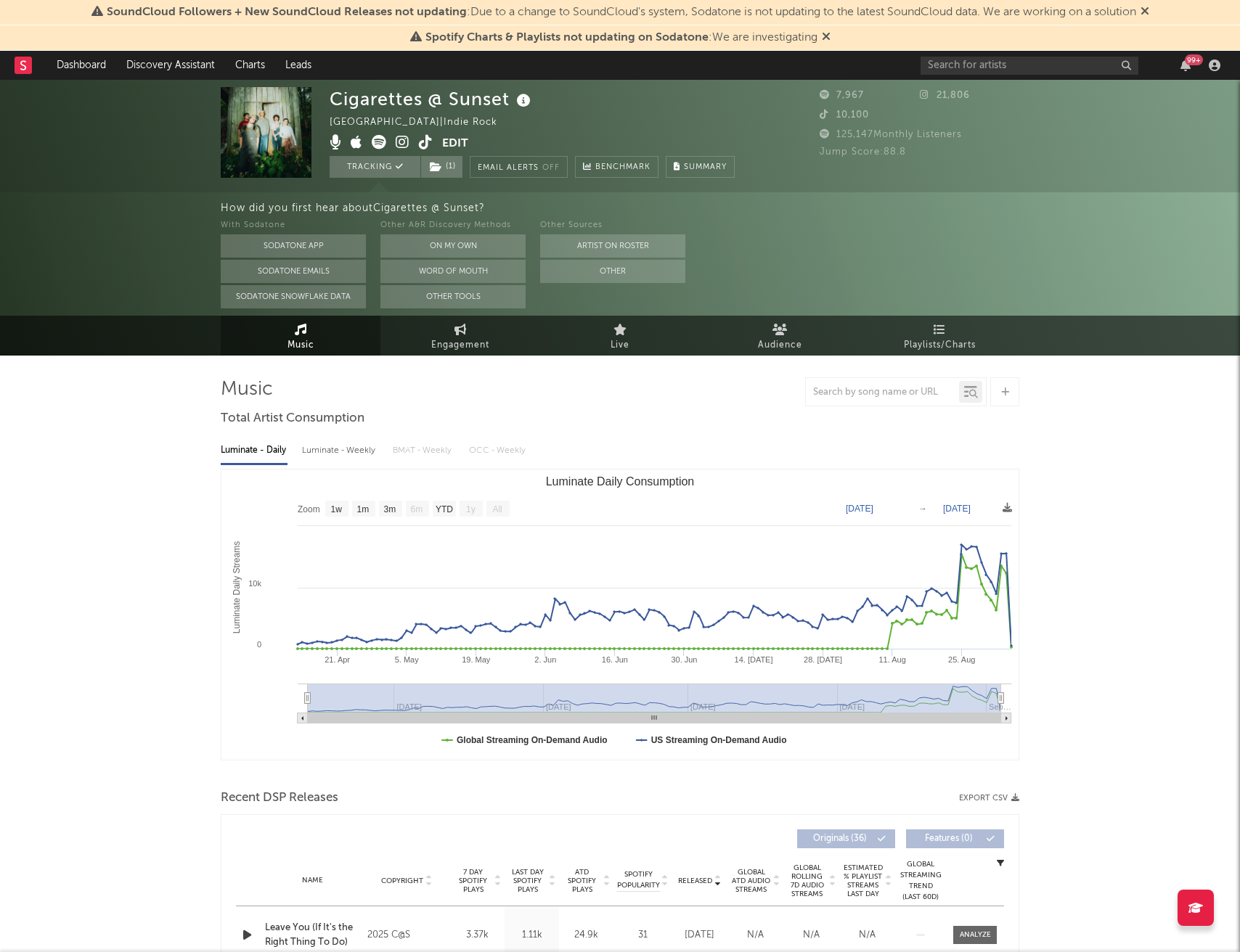
click at [320, 452] on div "Luminate - Weekly" at bounding box center [340, 450] width 76 height 24
select select "6m"
